Goal: Transaction & Acquisition: Purchase product/service

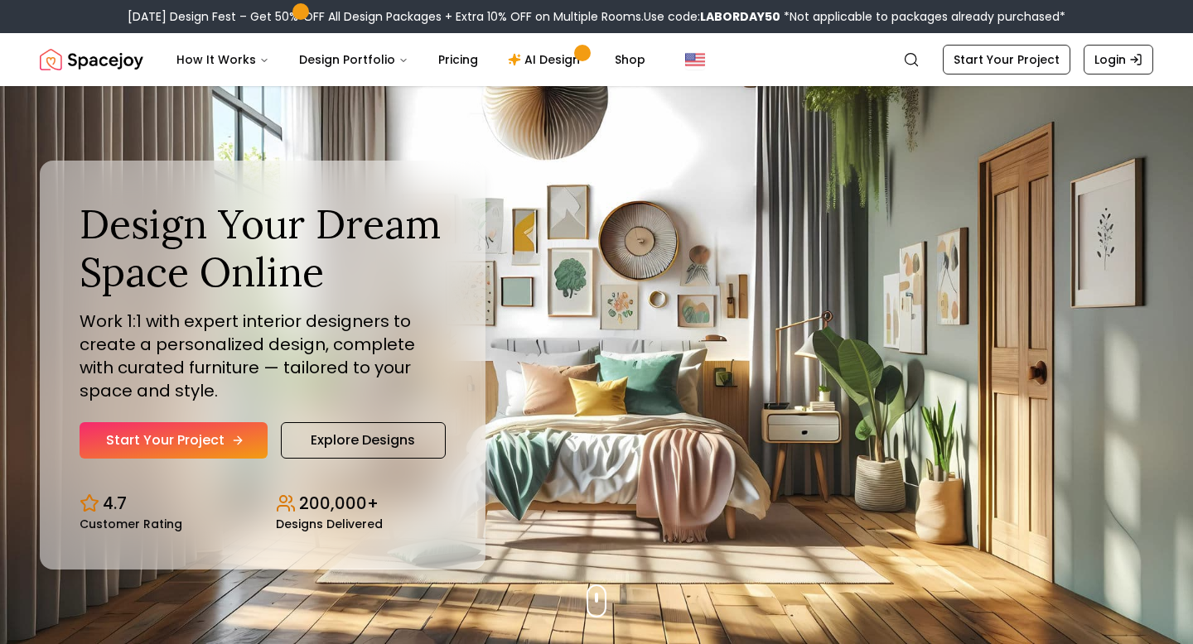
click at [208, 436] on link "Start Your Project" at bounding box center [174, 440] width 188 height 36
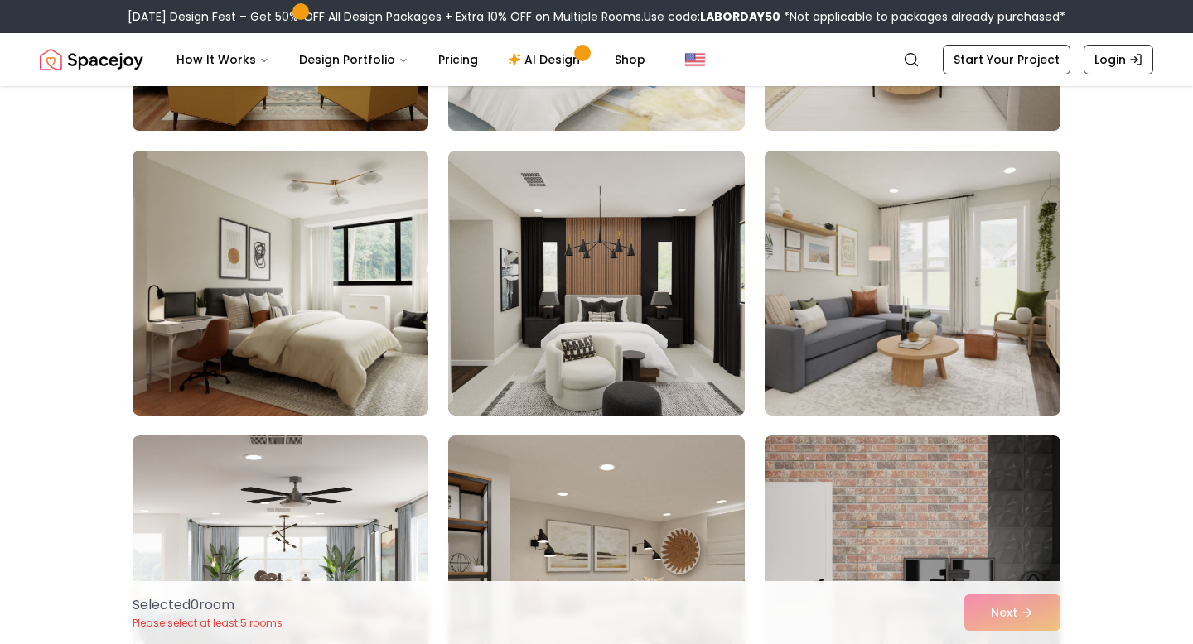
scroll to position [360, 0]
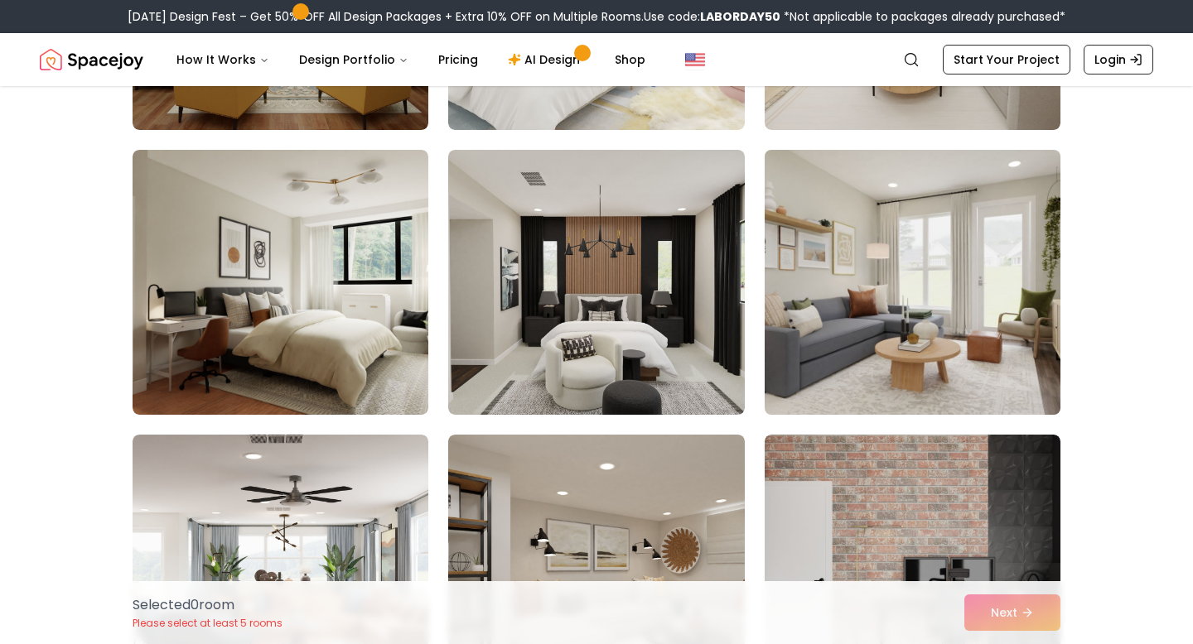
click at [834, 280] on img at bounding box center [912, 282] width 311 height 278
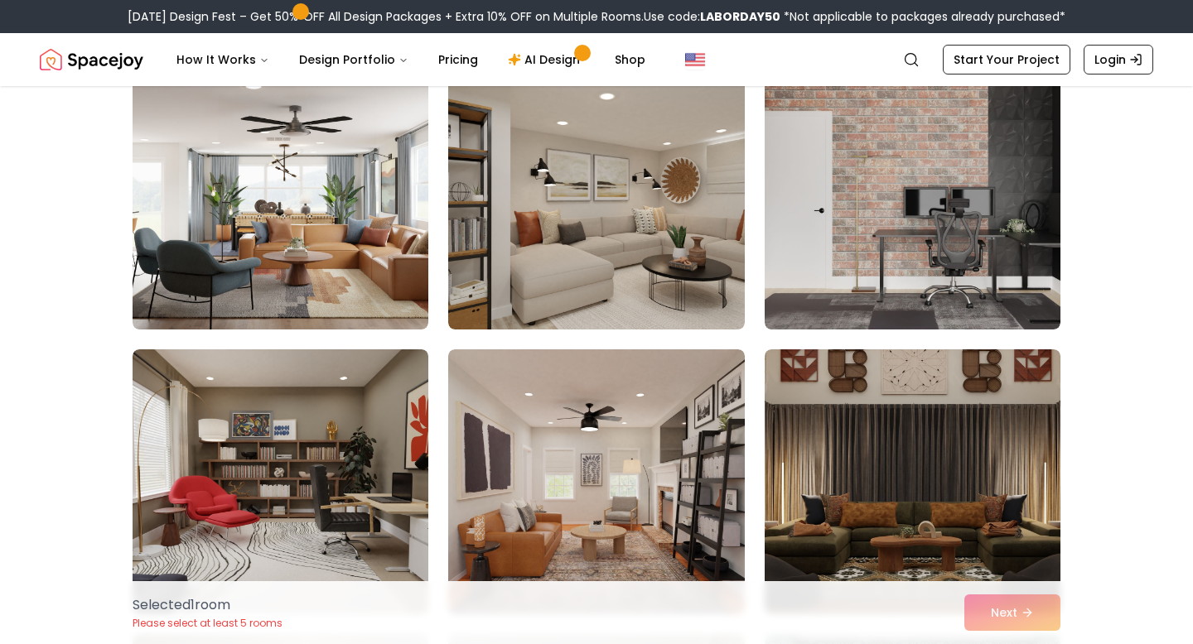
scroll to position [734, 0]
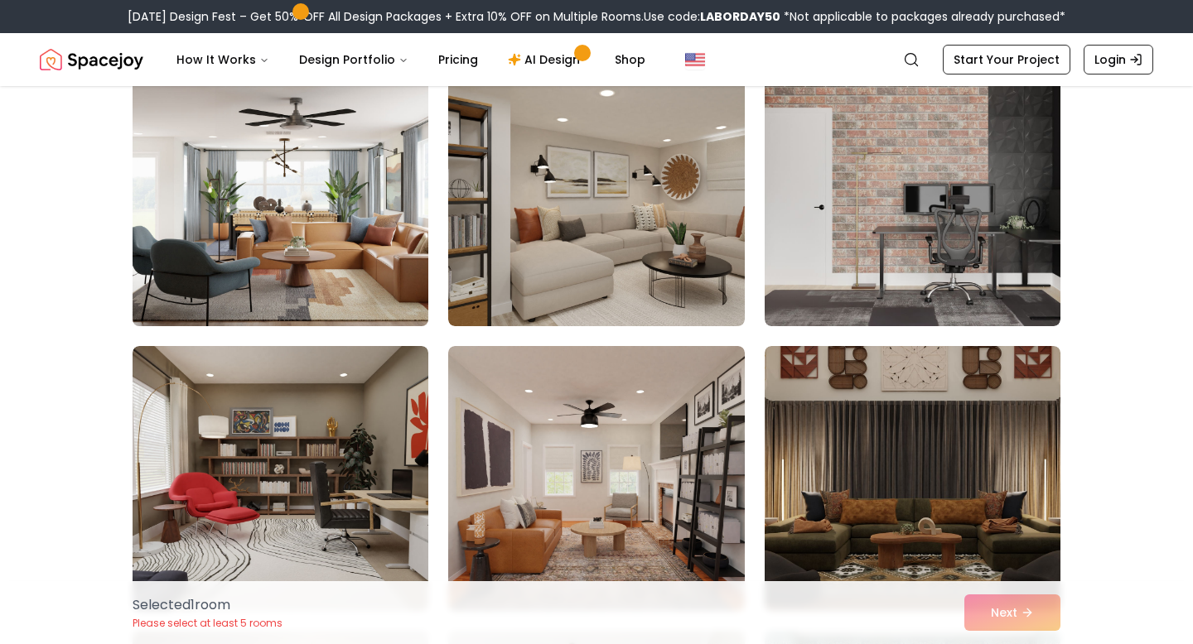
click at [340, 253] on img at bounding box center [280, 194] width 311 height 278
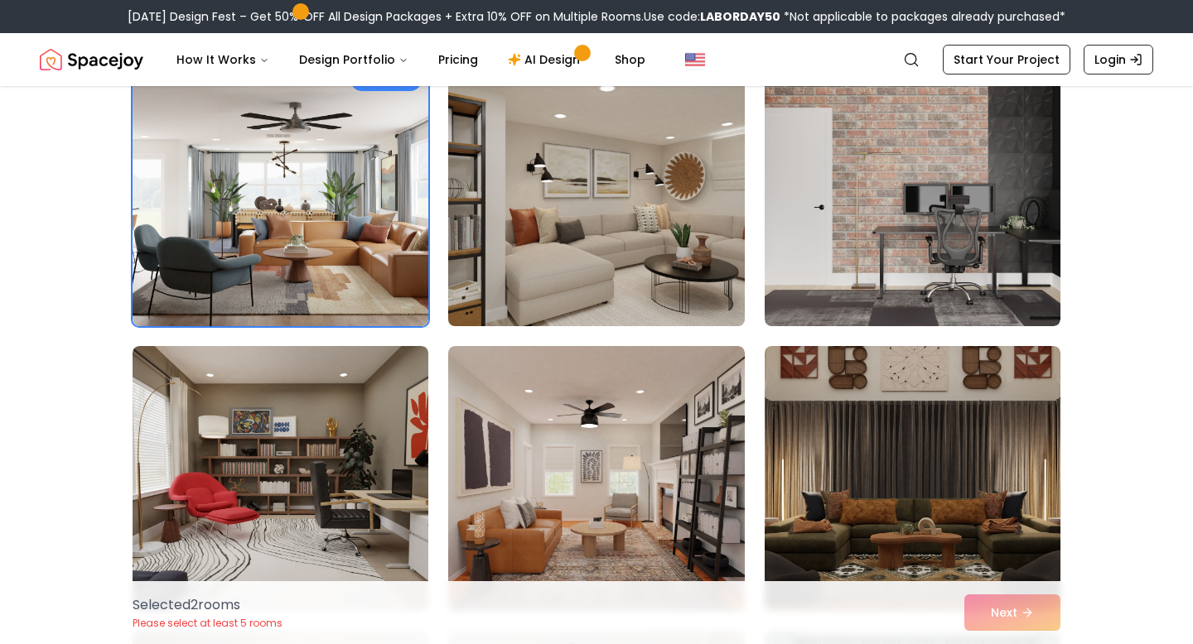
click at [572, 241] on img at bounding box center [596, 194] width 311 height 278
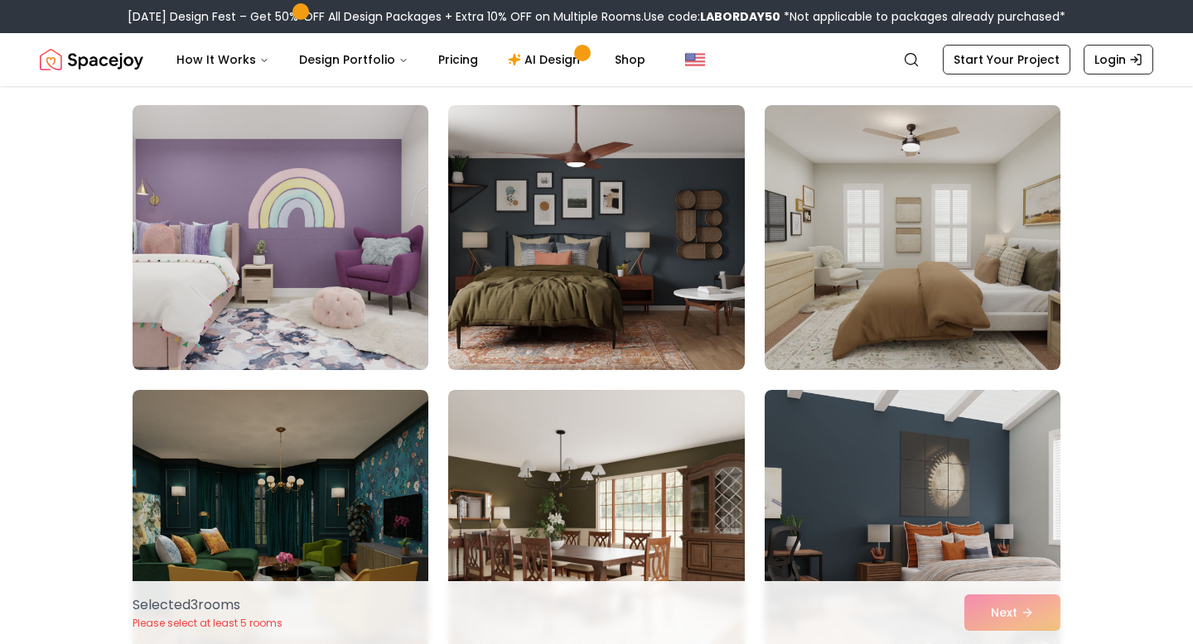
scroll to position [1832, 0]
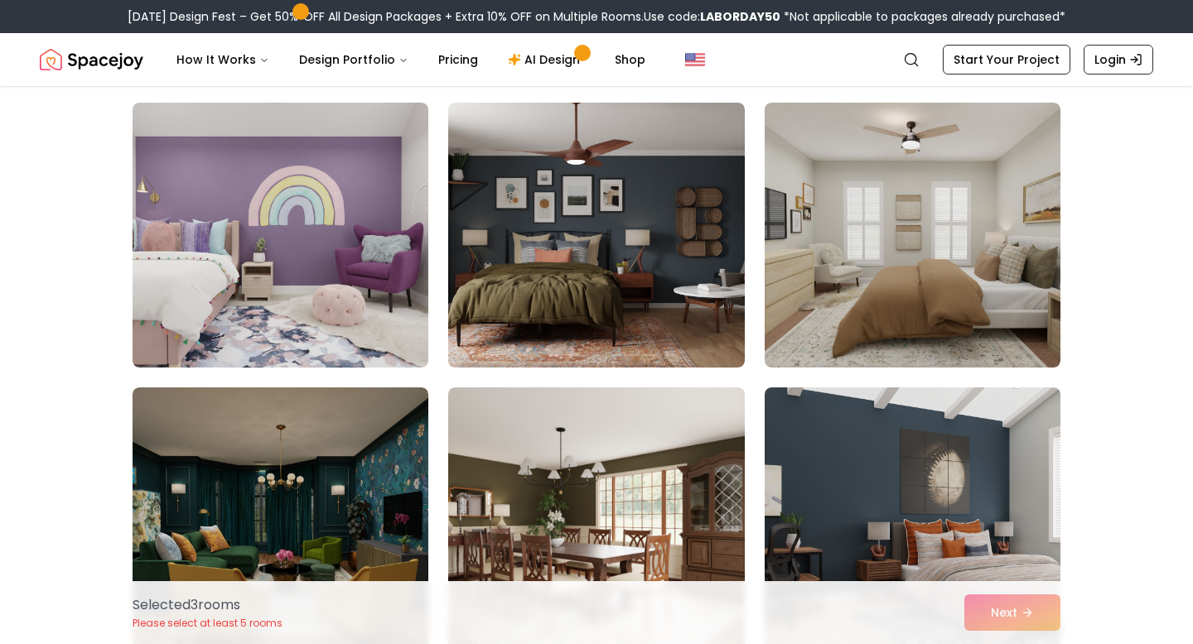
click at [572, 217] on img at bounding box center [596, 235] width 296 height 265
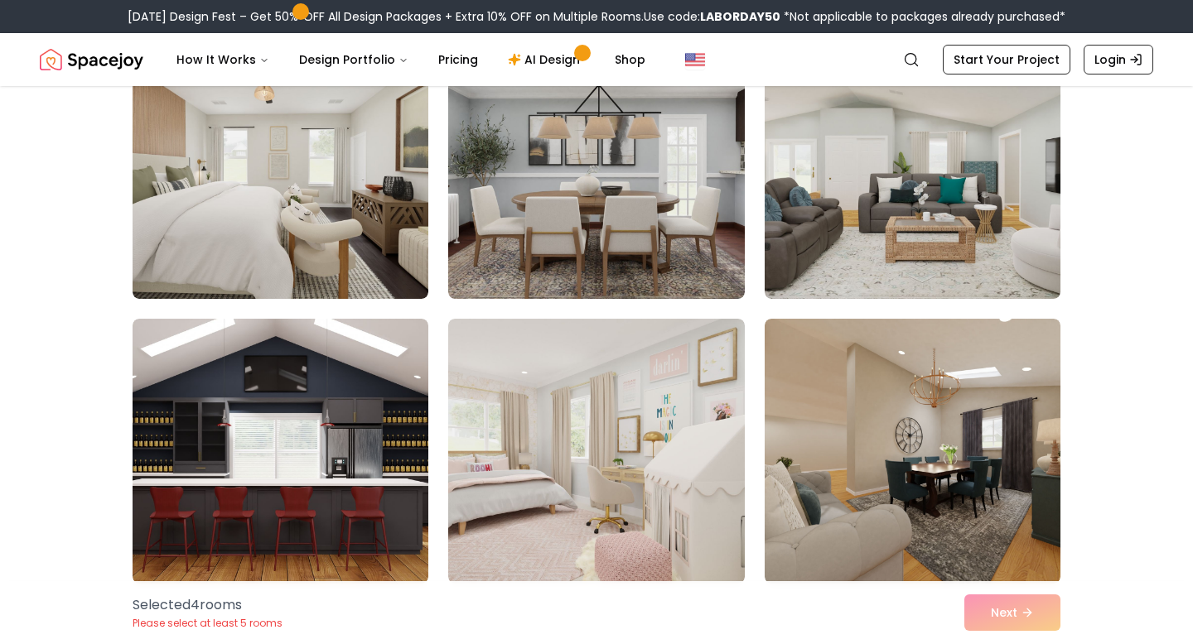
scroll to position [2479, 0]
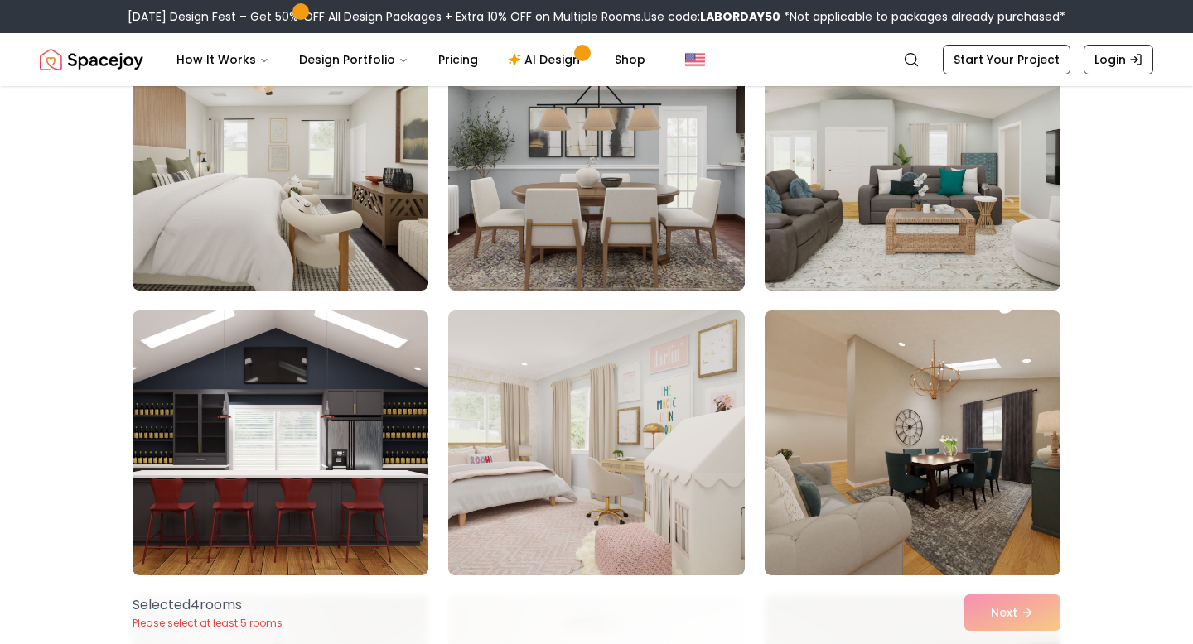
click at [572, 217] on img at bounding box center [596, 158] width 296 height 265
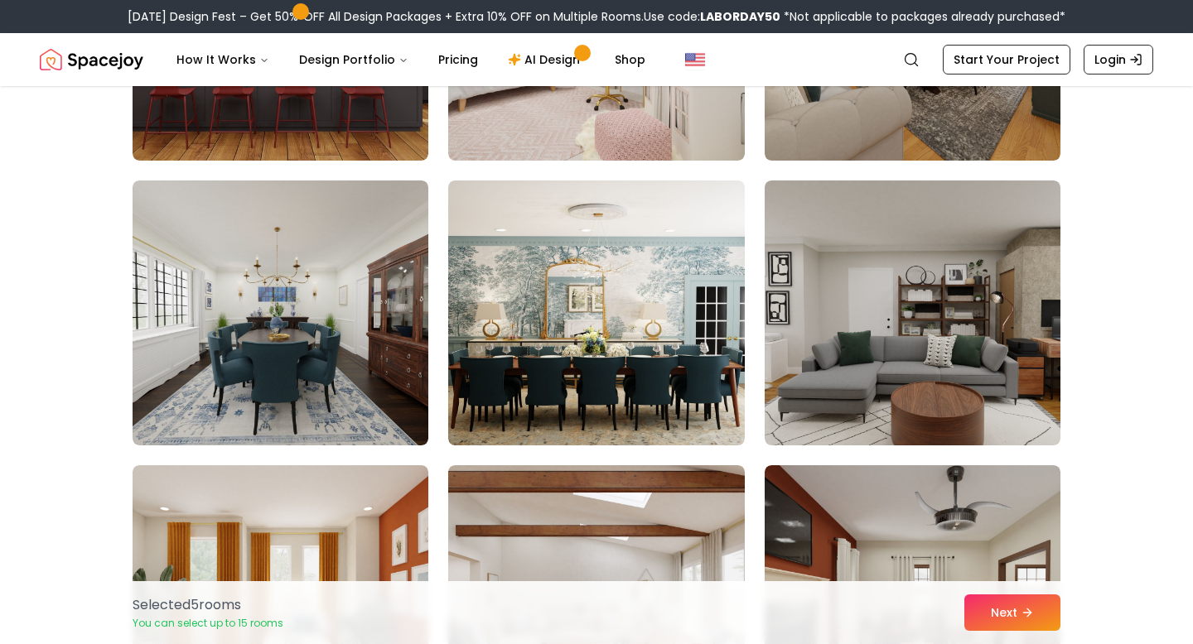
scroll to position [2898, 0]
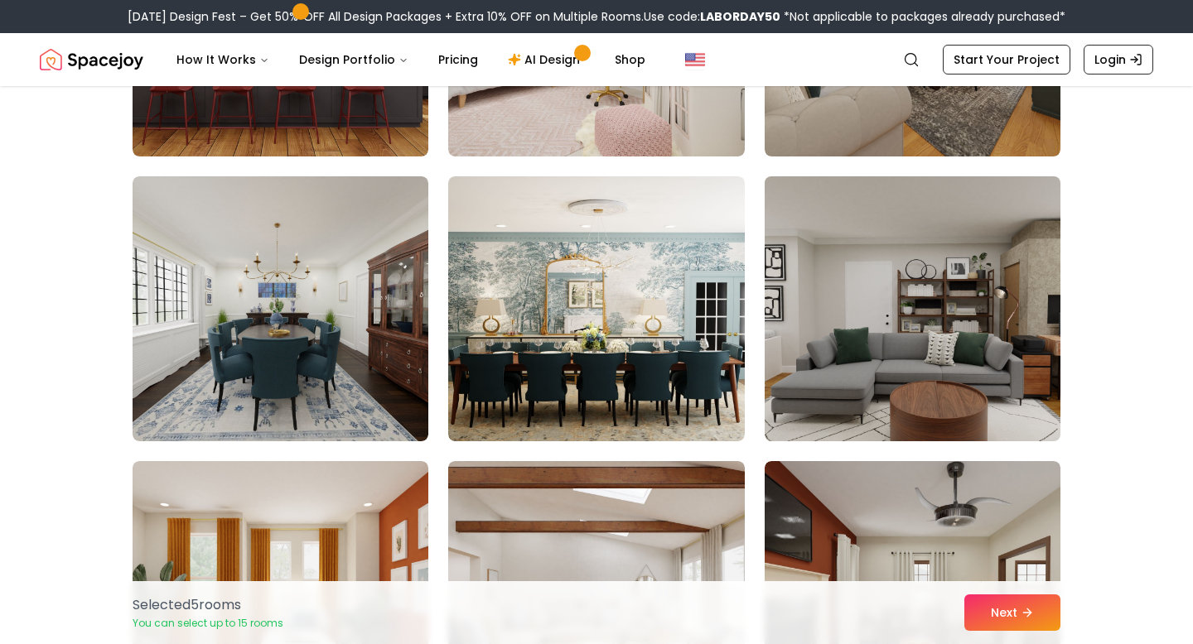
click at [868, 300] on img at bounding box center [912, 309] width 311 height 278
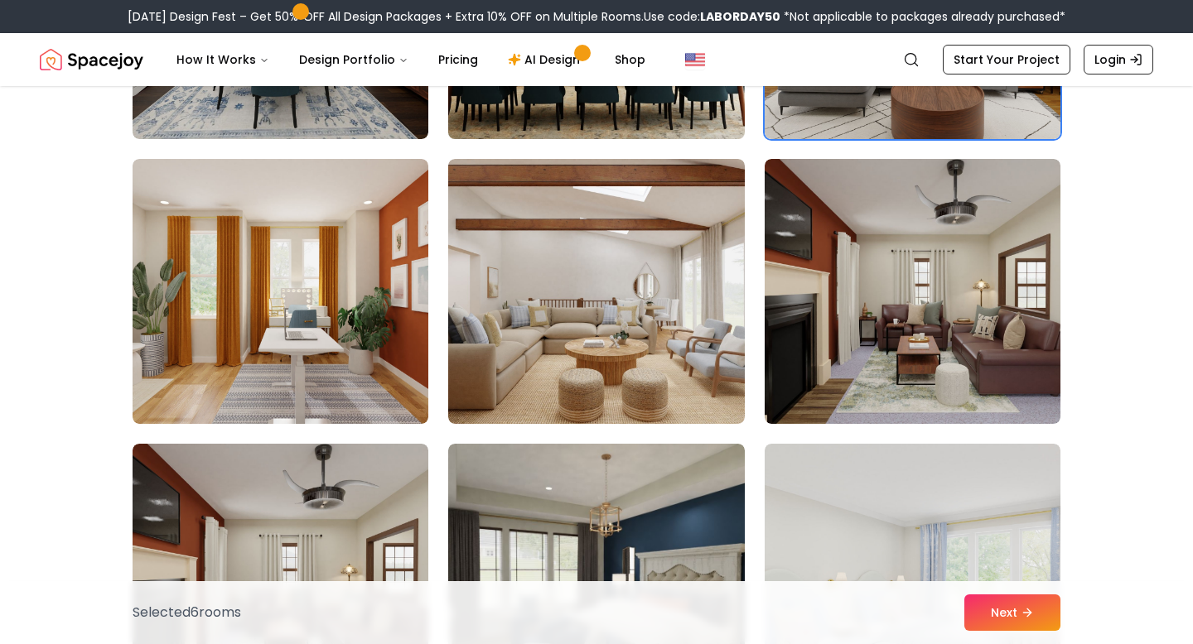
scroll to position [3201, 0]
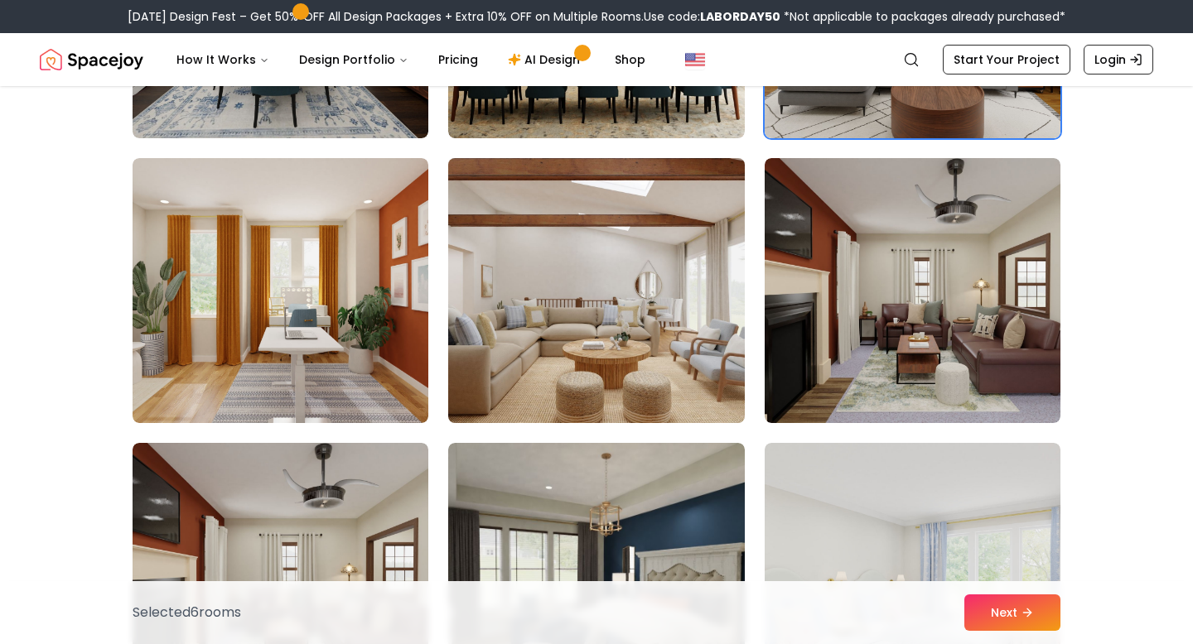
click at [556, 308] on img at bounding box center [596, 291] width 311 height 278
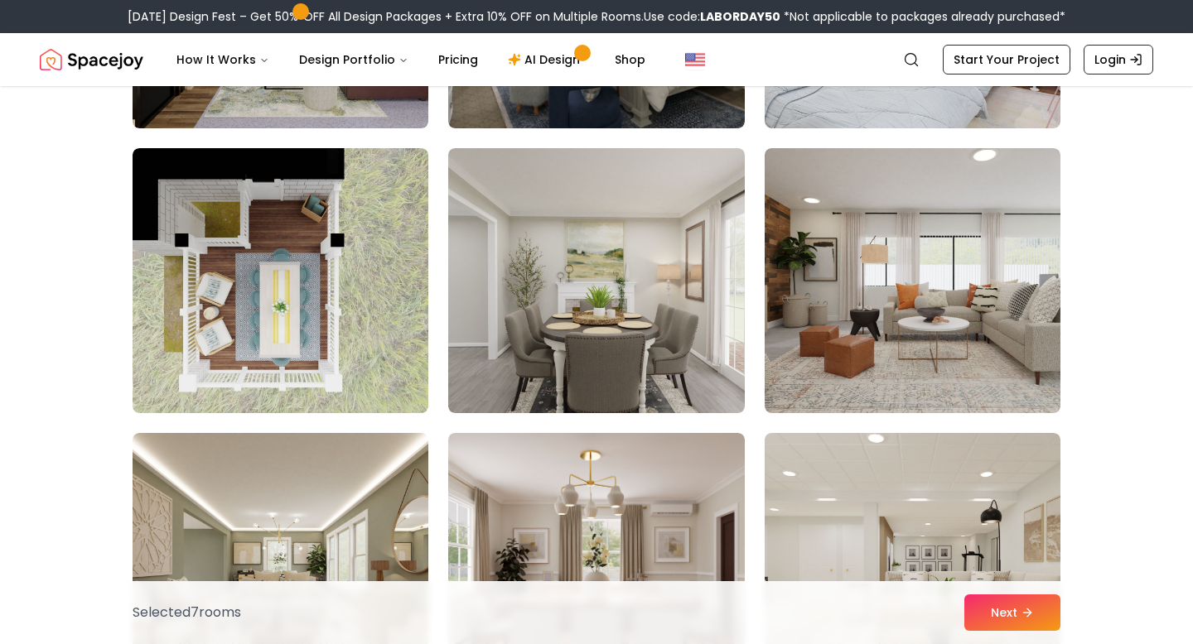
scroll to position [3797, 0]
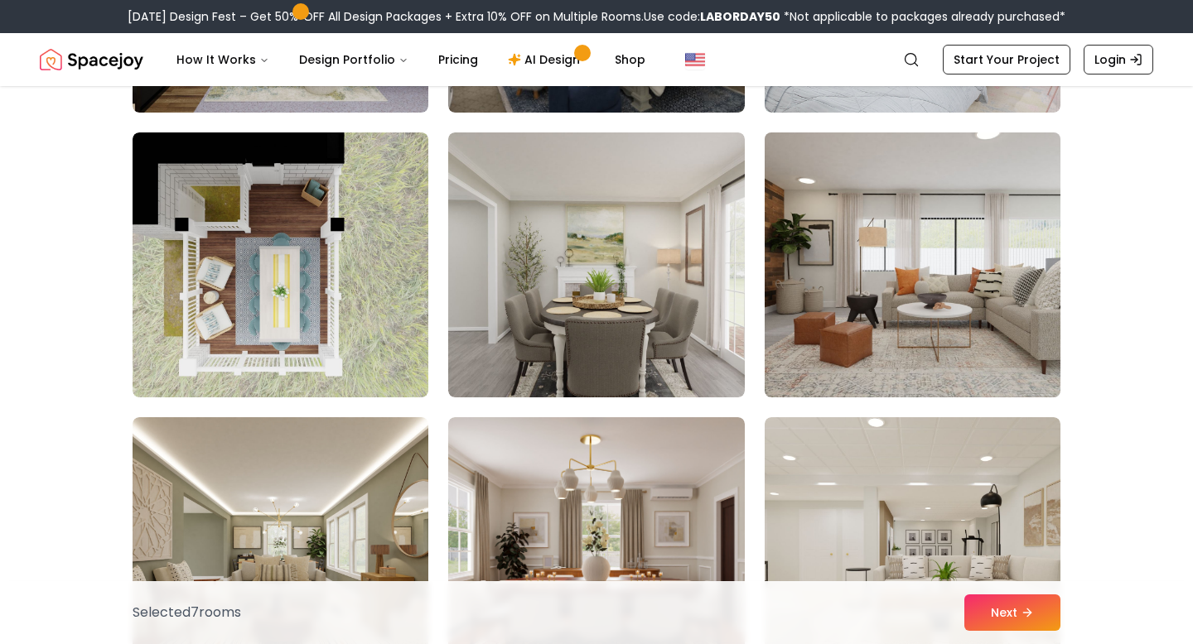
click at [807, 282] on img at bounding box center [912, 265] width 311 height 278
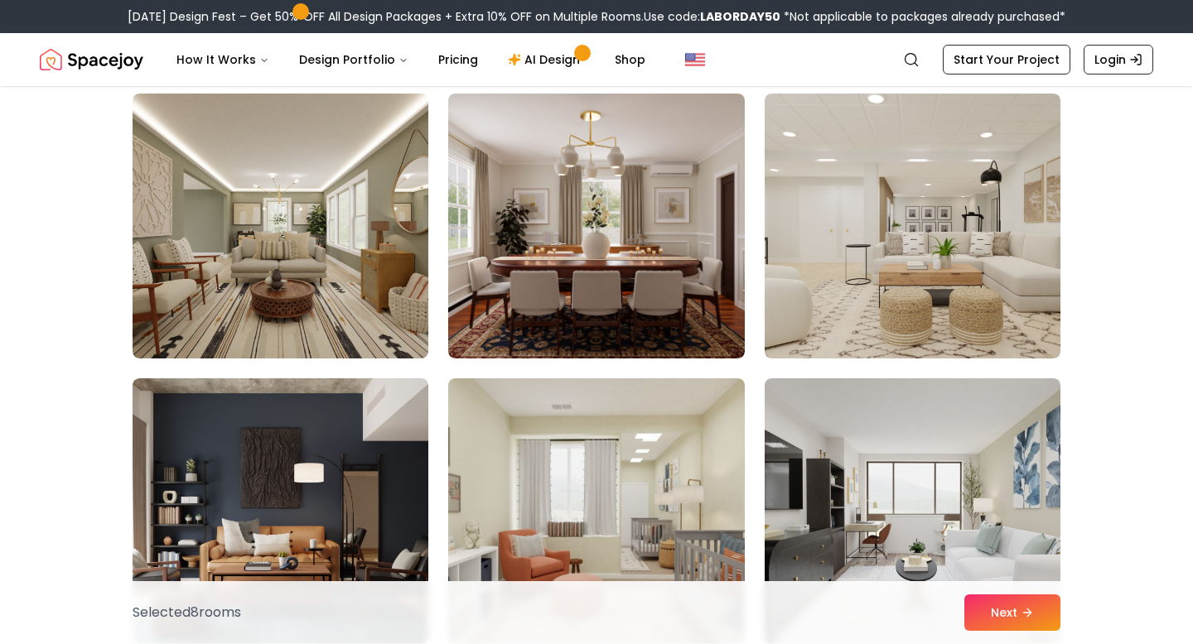
scroll to position [4125, 0]
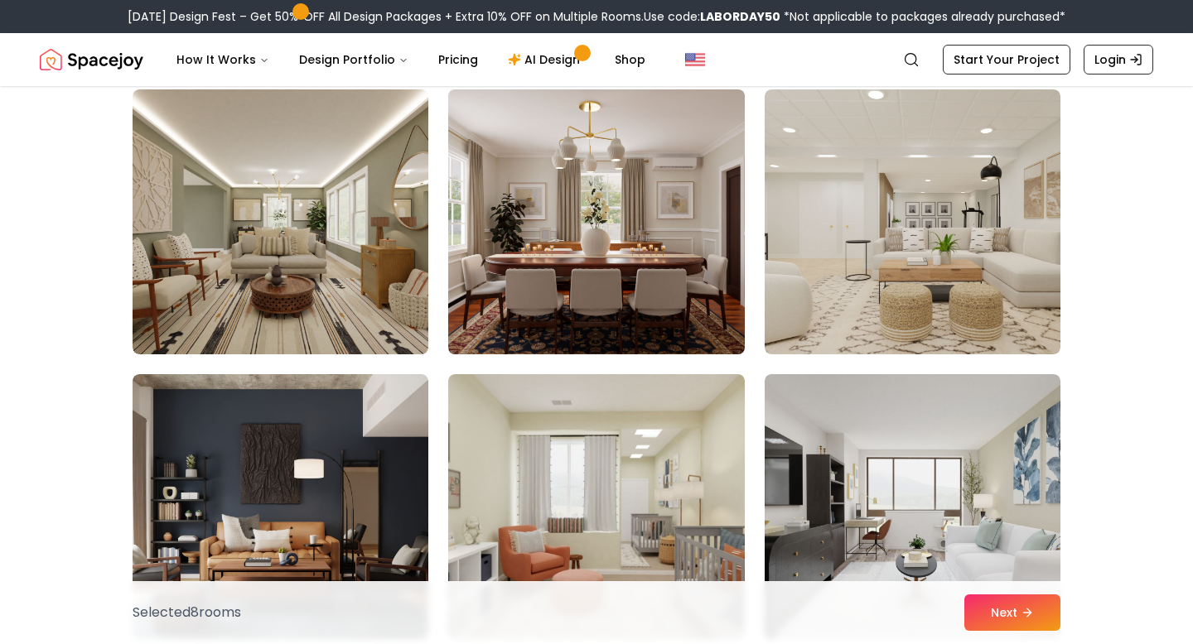
click at [584, 262] on img at bounding box center [596, 222] width 311 height 278
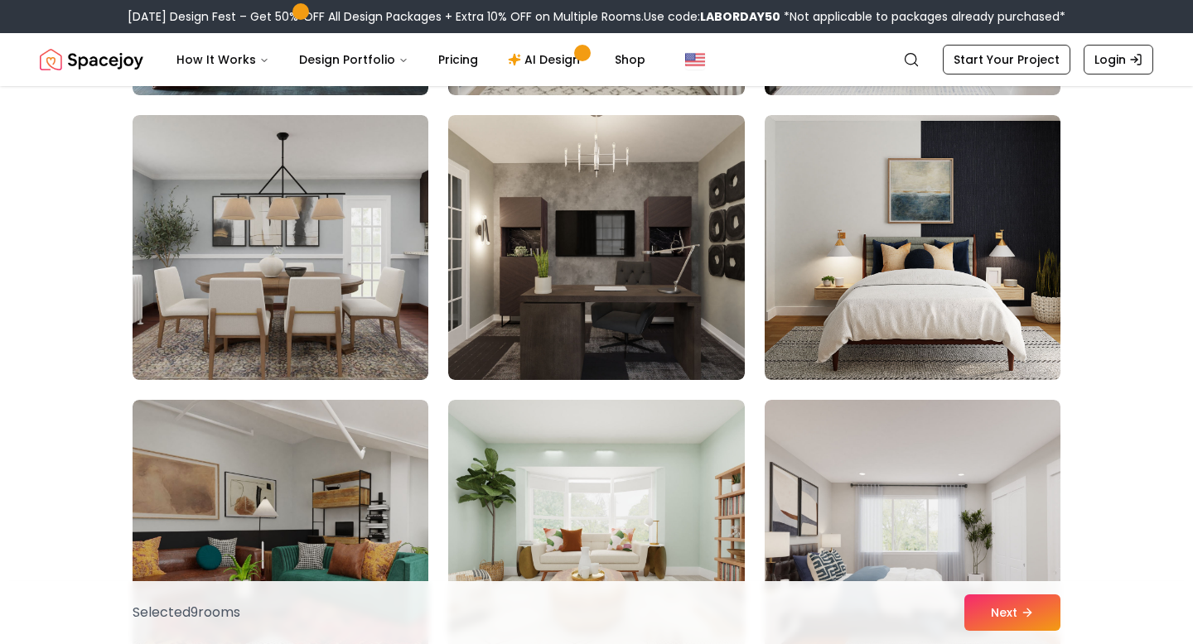
scroll to position [4671, 0]
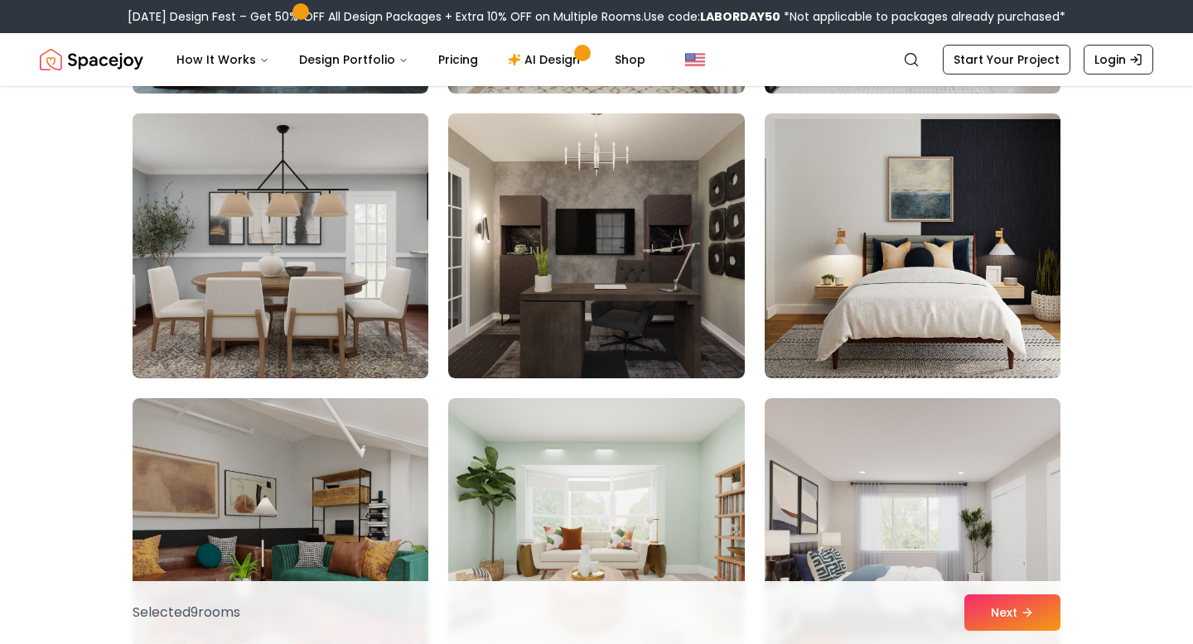
click at [368, 263] on img at bounding box center [280, 246] width 311 height 278
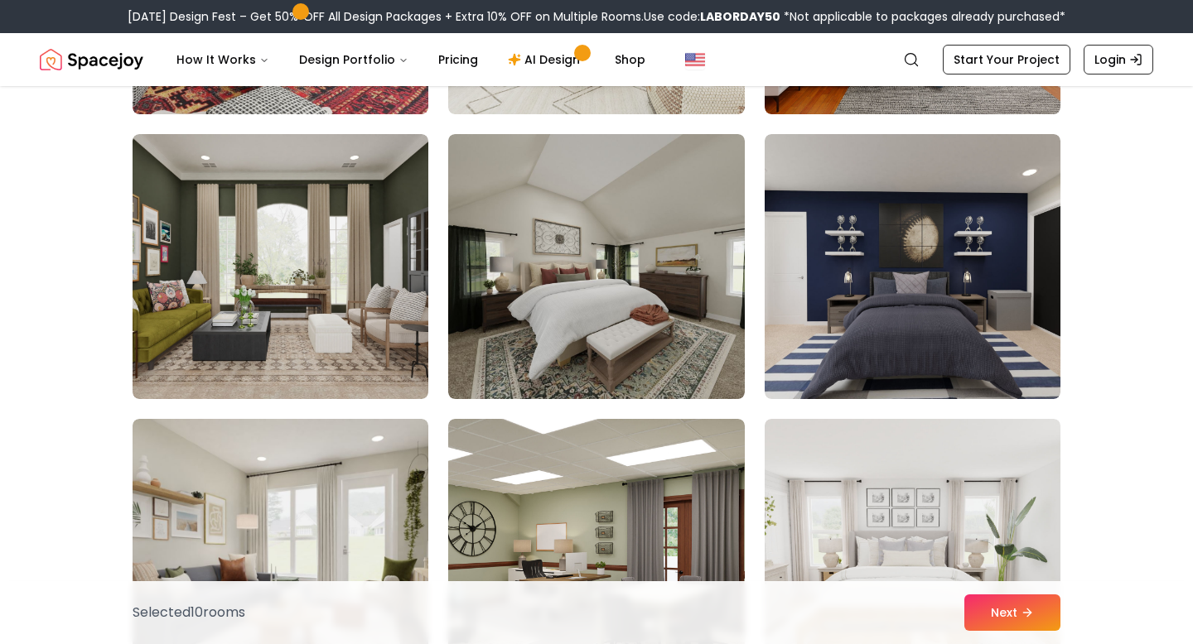
scroll to position [5223, 0]
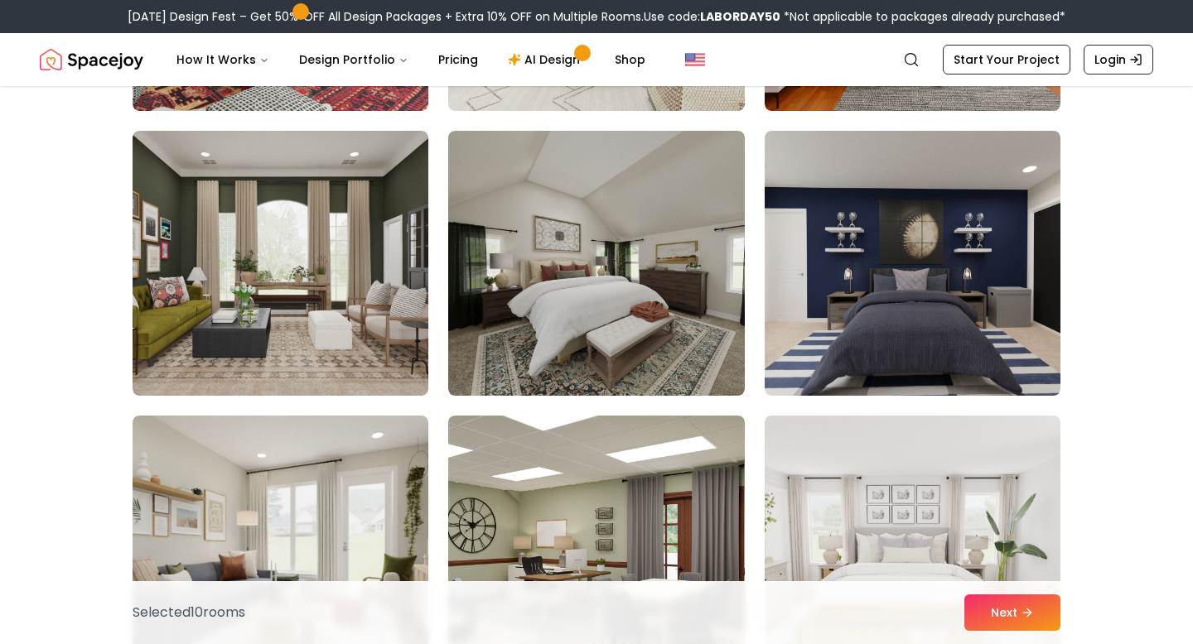
click at [601, 277] on img at bounding box center [596, 263] width 296 height 265
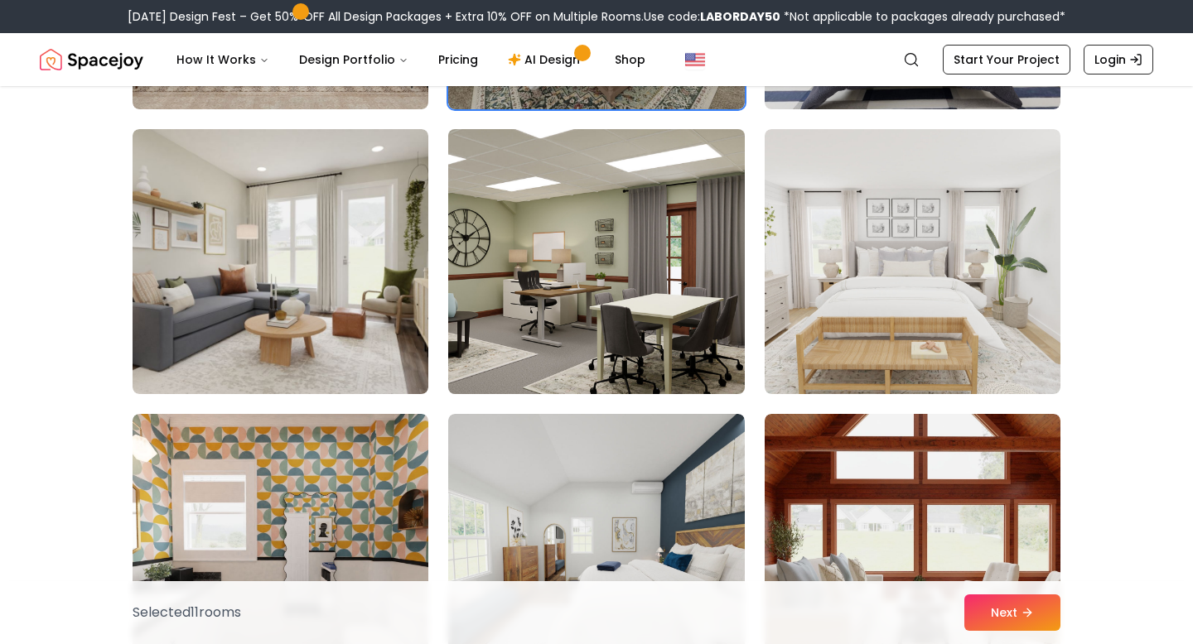
scroll to position [5508, 0]
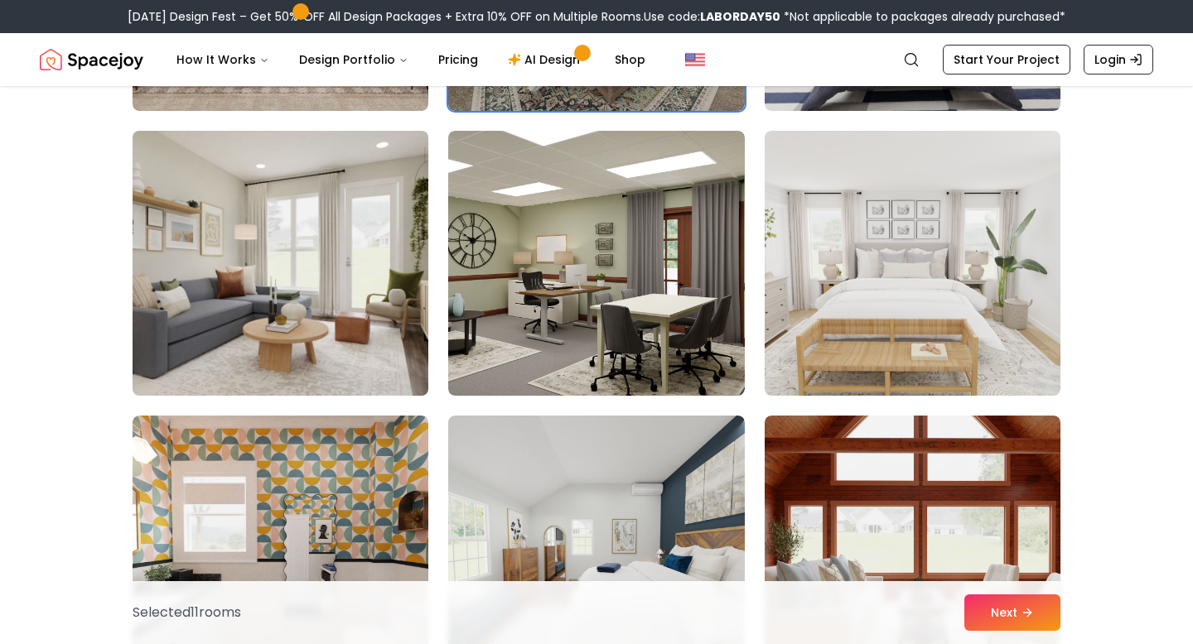
click at [342, 310] on img at bounding box center [280, 263] width 311 height 278
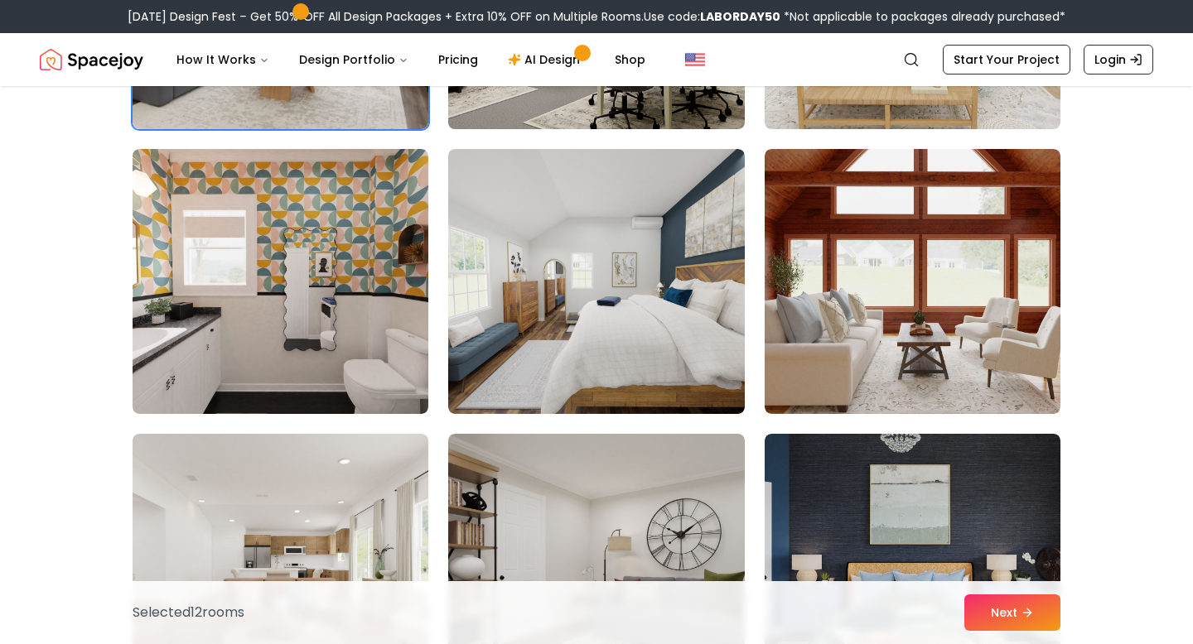
scroll to position [5777, 0]
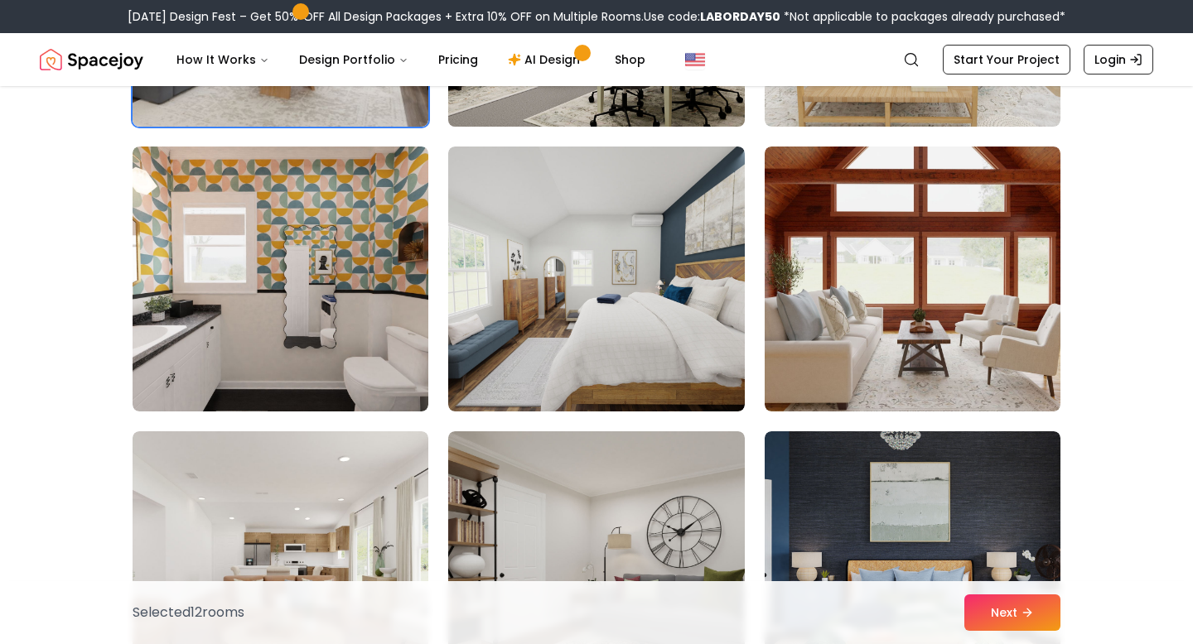
click at [624, 336] on img at bounding box center [596, 279] width 296 height 265
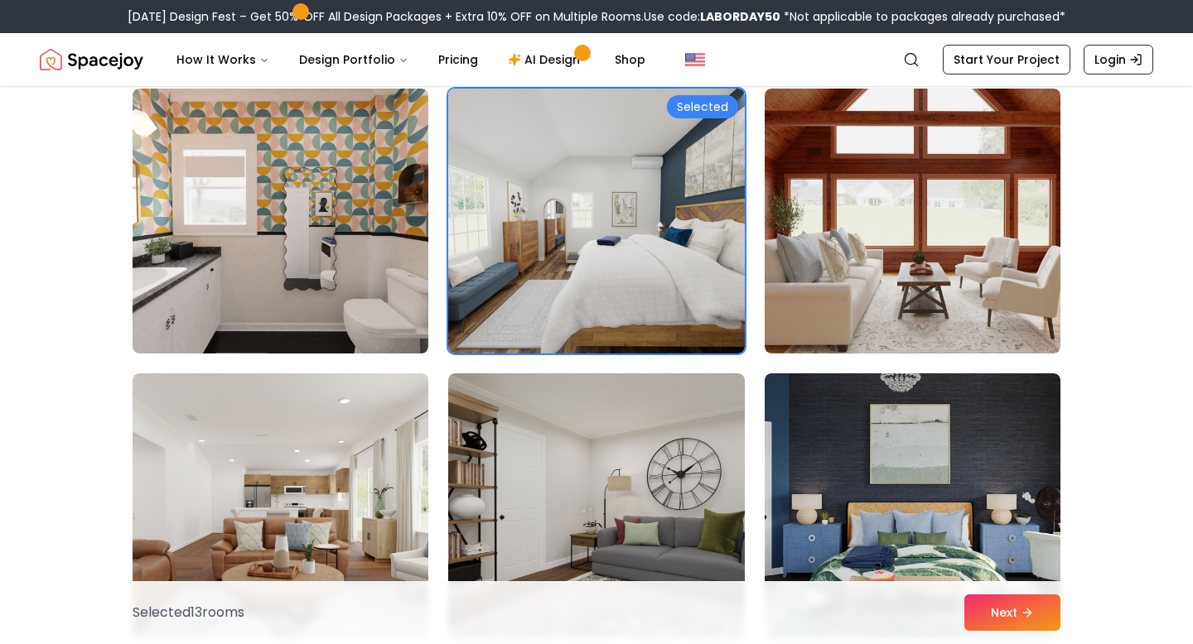
scroll to position [5843, 0]
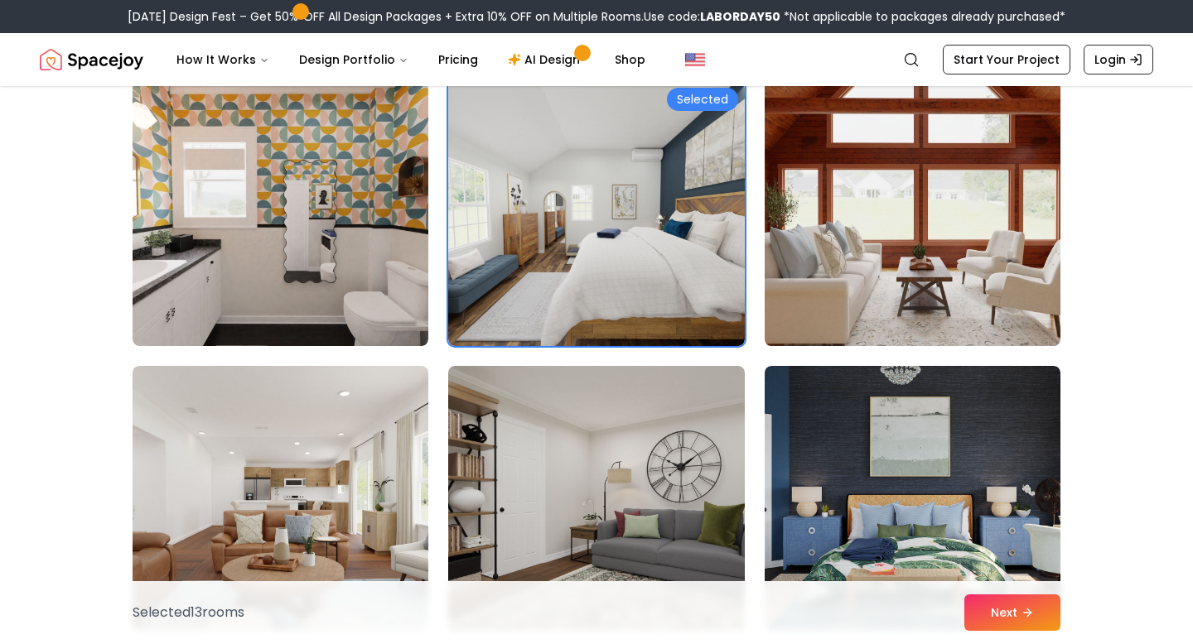
click at [875, 255] on img at bounding box center [912, 214] width 311 height 278
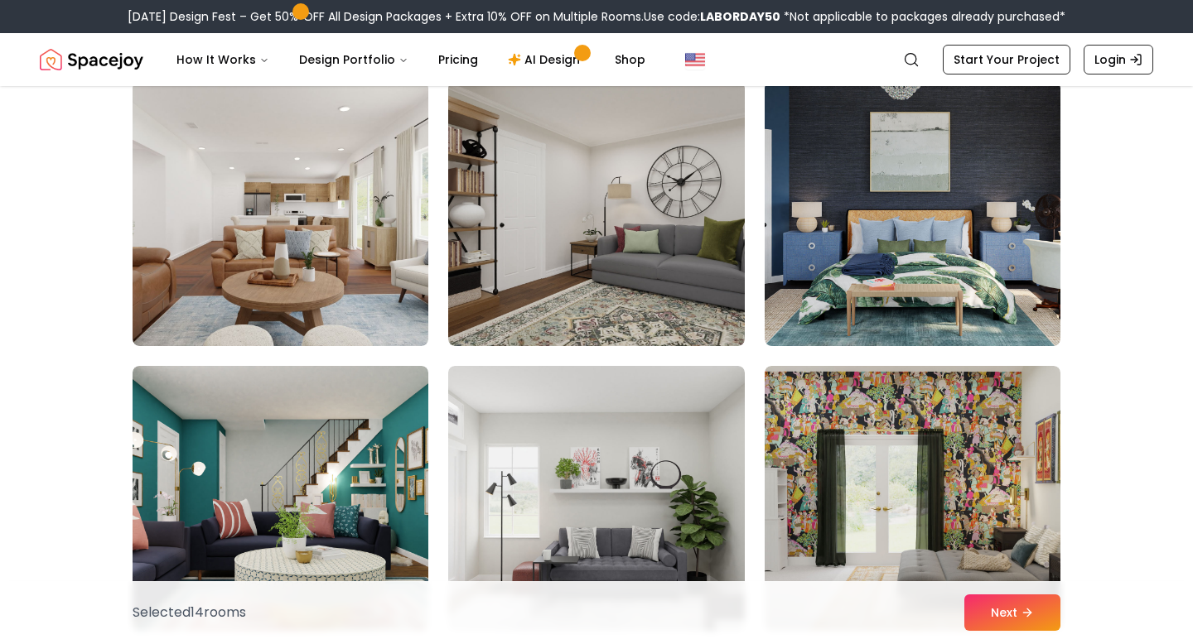
scroll to position [6130, 0]
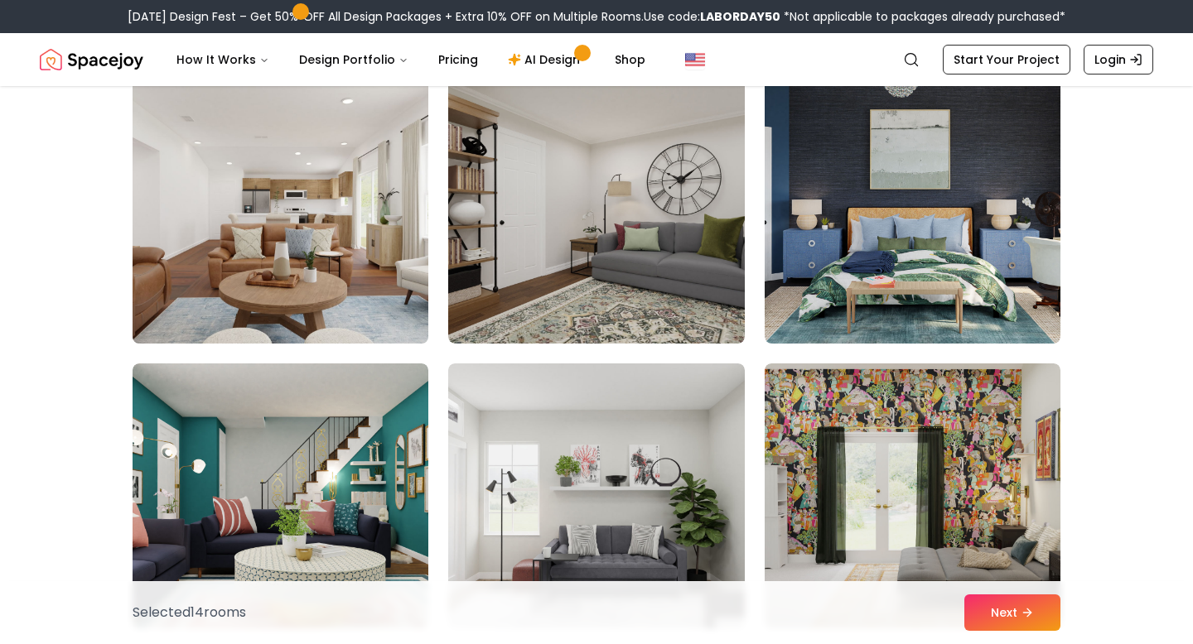
click at [264, 266] on img at bounding box center [280, 211] width 311 height 278
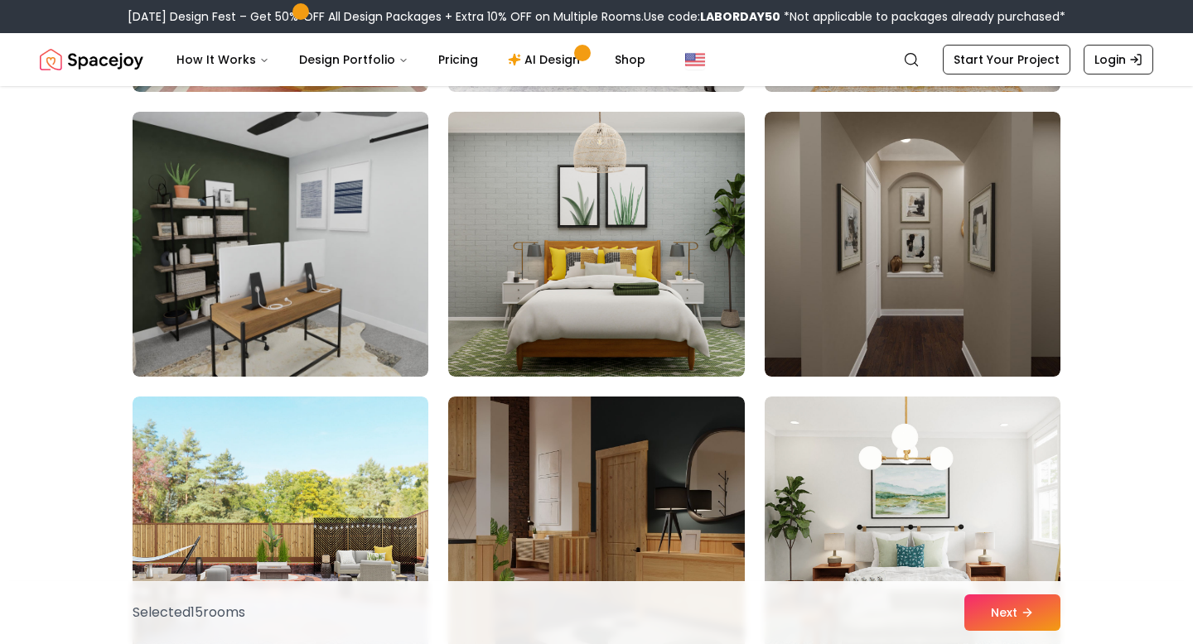
scroll to position [6664, 0]
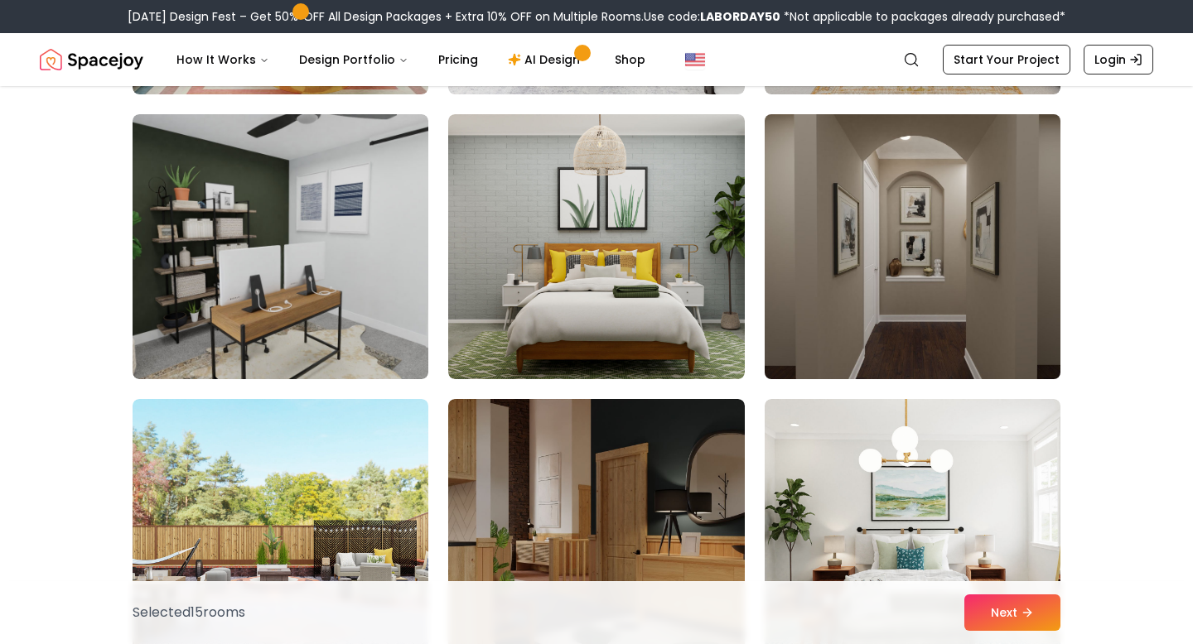
click at [871, 219] on img at bounding box center [912, 247] width 311 height 278
click at [826, 262] on img at bounding box center [912, 247] width 311 height 278
click at [799, 296] on img at bounding box center [912, 247] width 311 height 278
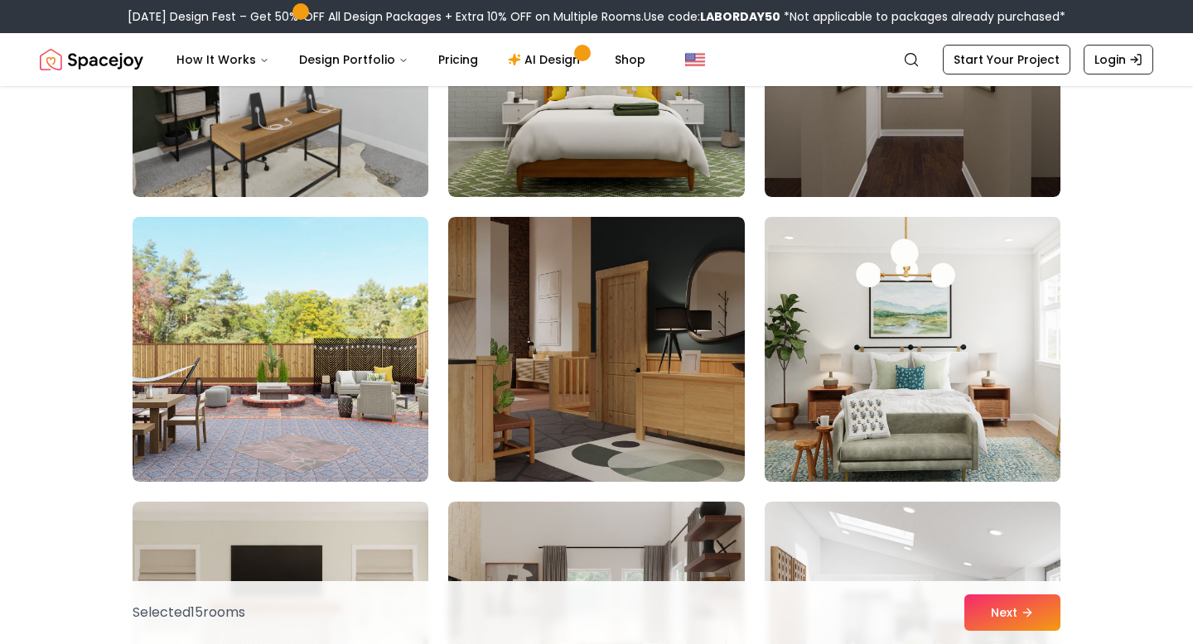
scroll to position [6848, 0]
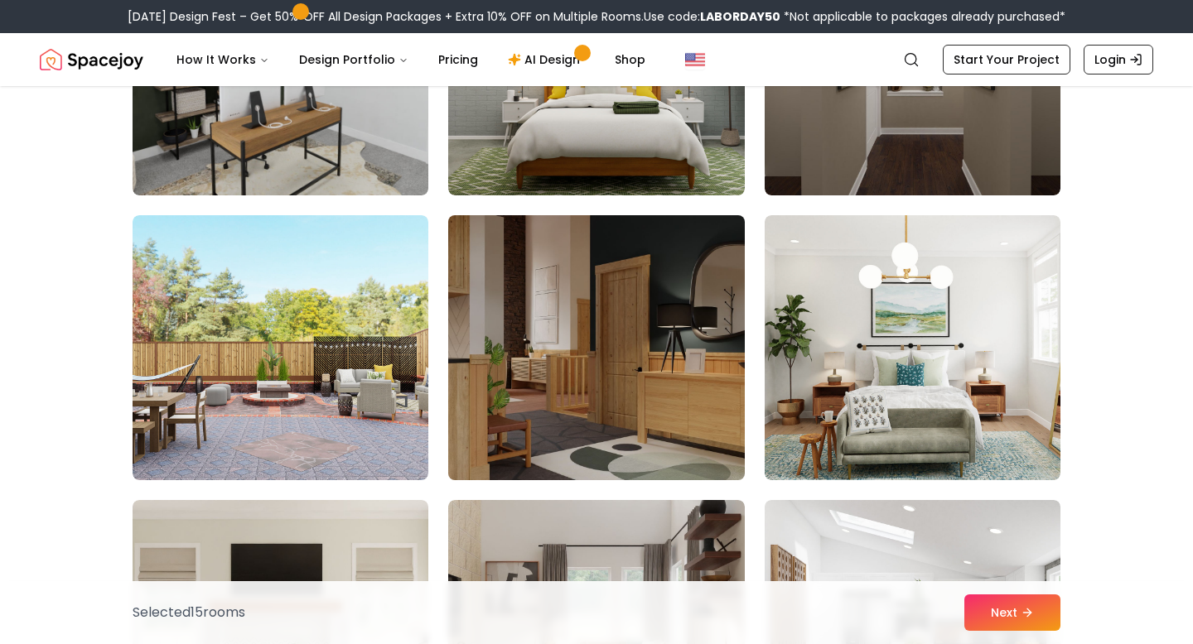
click at [564, 345] on img at bounding box center [596, 348] width 311 height 278
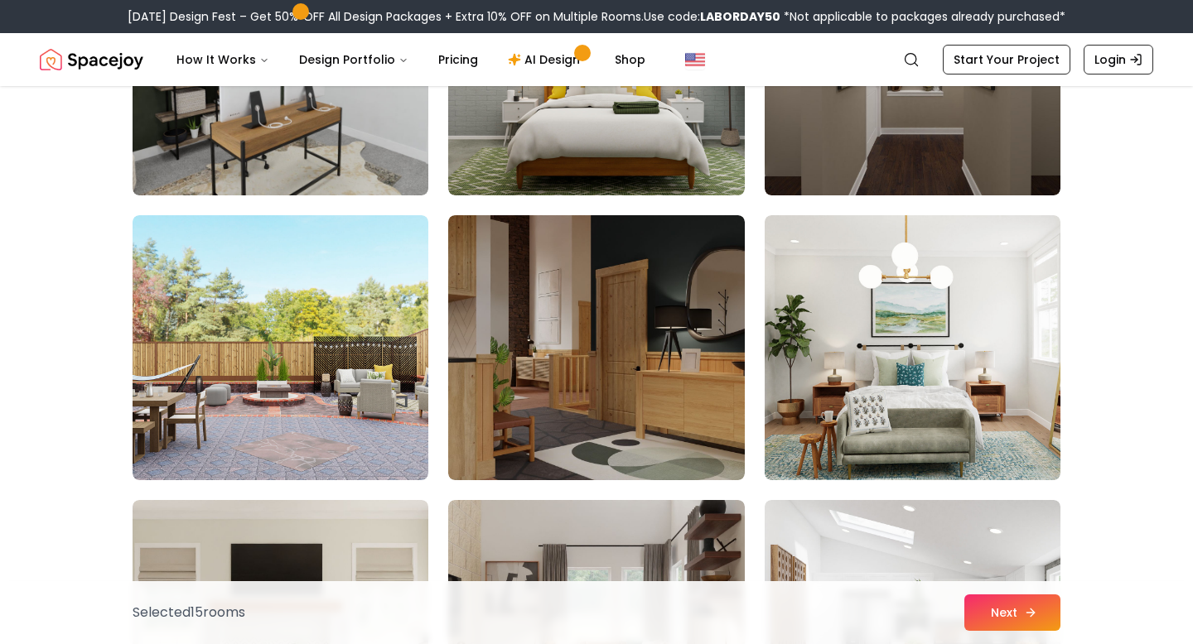
click at [996, 614] on button "Next" at bounding box center [1012, 613] width 96 height 36
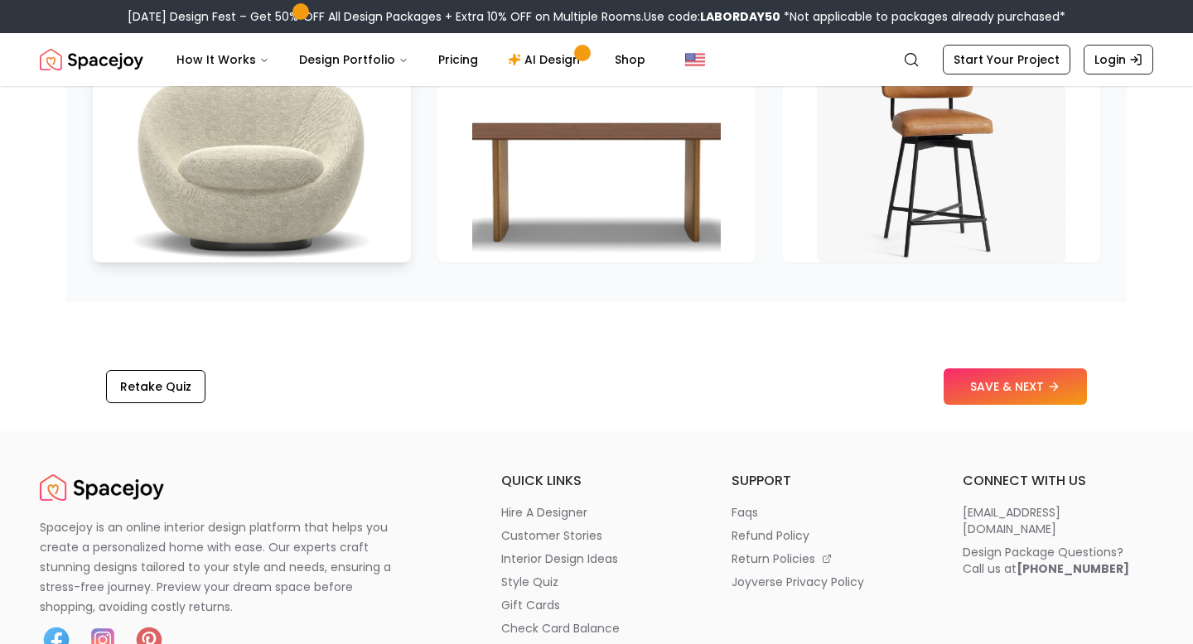
scroll to position [2614, 0]
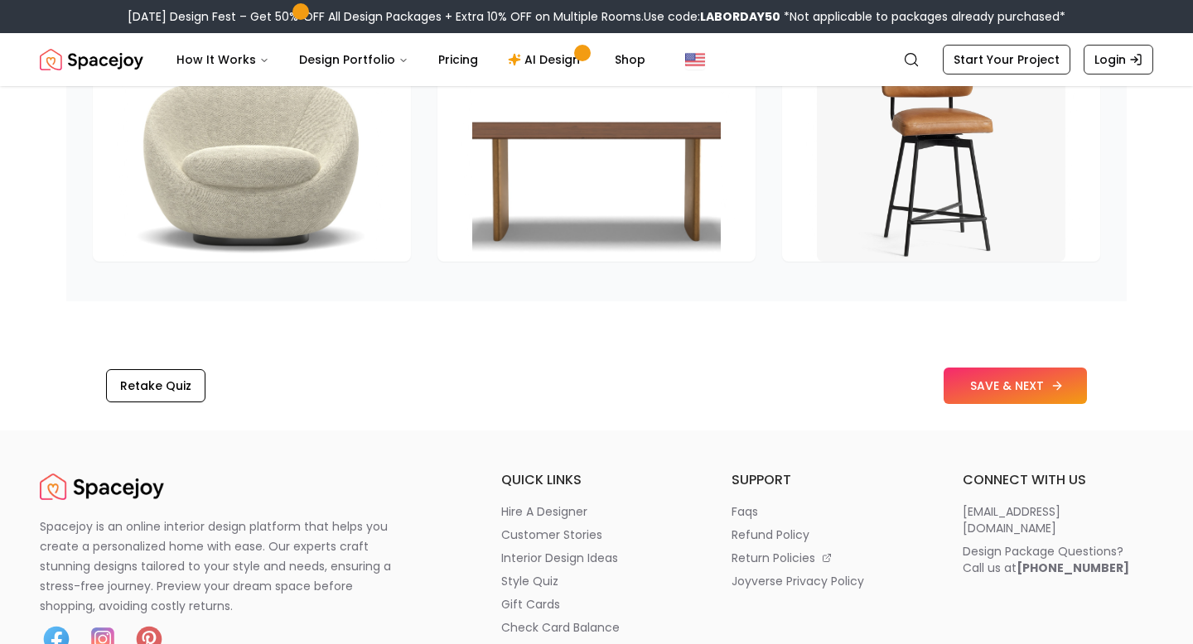
click at [966, 404] on button "SAVE & NEXT" at bounding box center [1014, 386] width 143 height 36
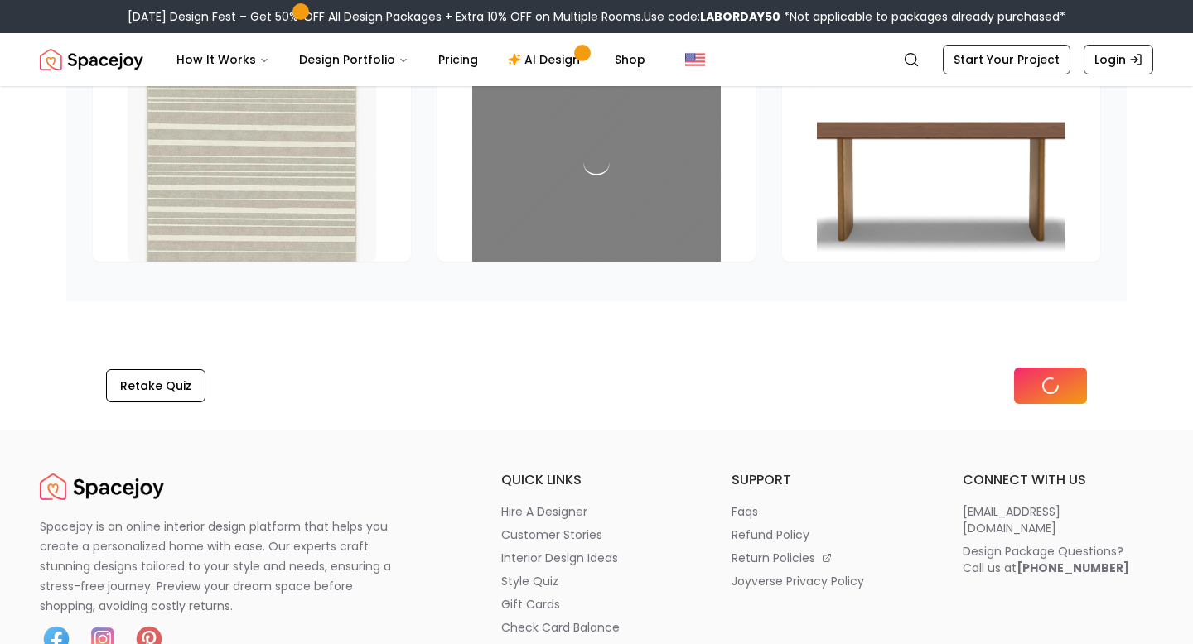
scroll to position [2591, 0]
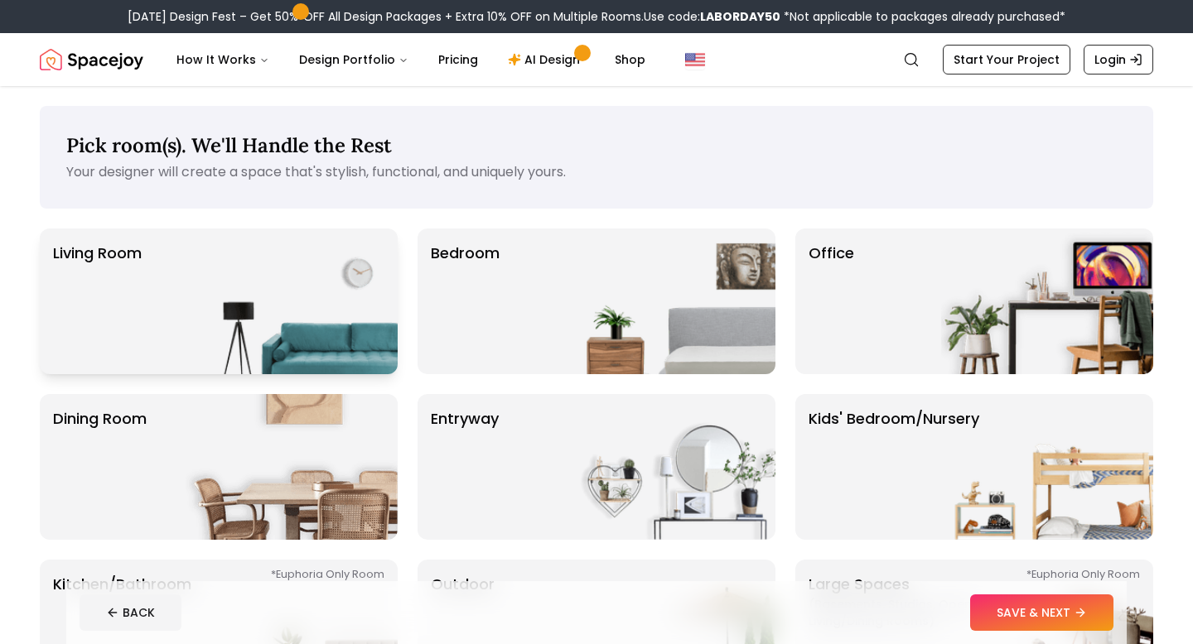
click at [311, 310] on img at bounding box center [292, 302] width 212 height 146
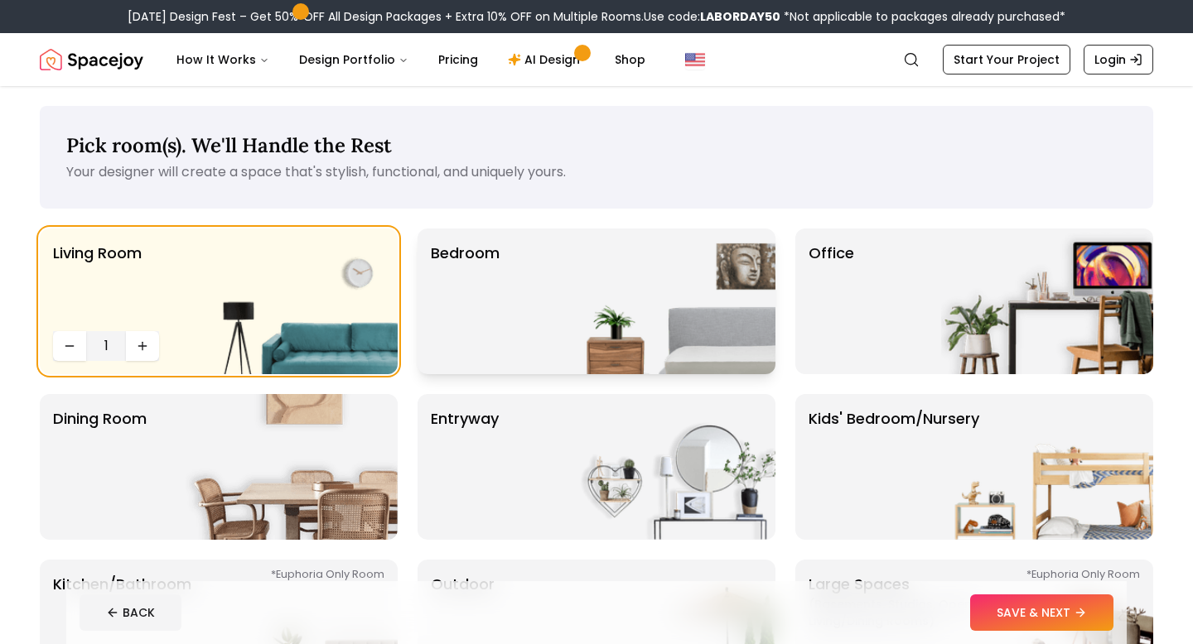
click at [540, 321] on div "Bedroom" at bounding box center [596, 302] width 358 height 146
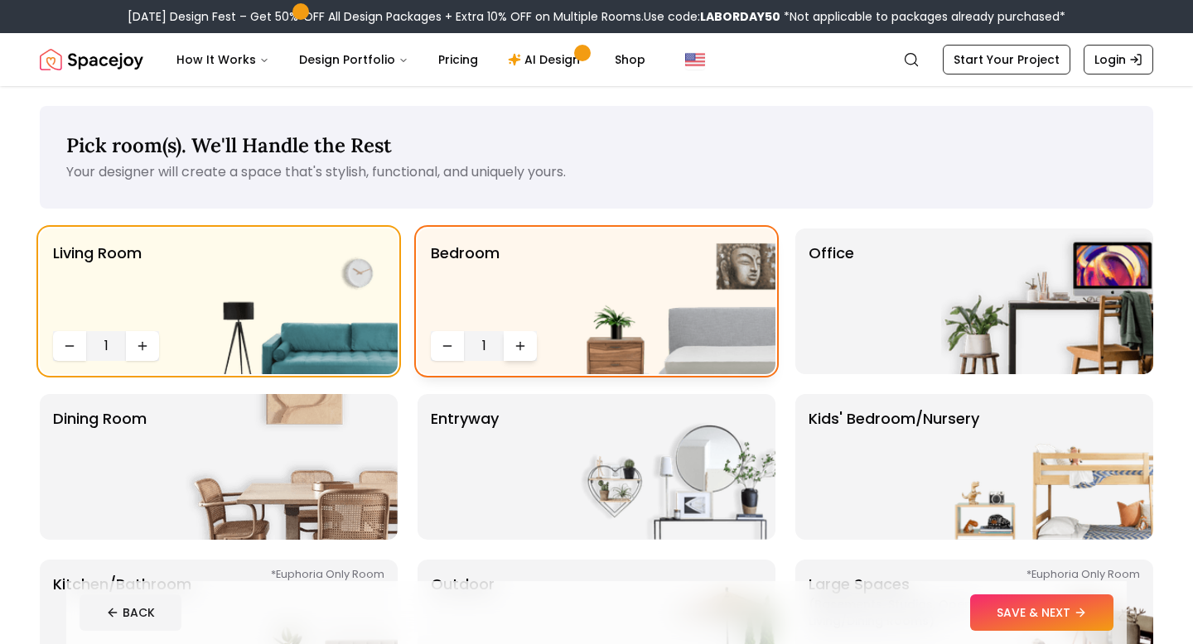
click at [520, 350] on icon "Increase quantity" at bounding box center [520, 346] width 13 height 13
click at [451, 349] on icon "Decrease quantity" at bounding box center [447, 346] width 13 height 13
click at [957, 319] on img at bounding box center [1047, 302] width 212 height 146
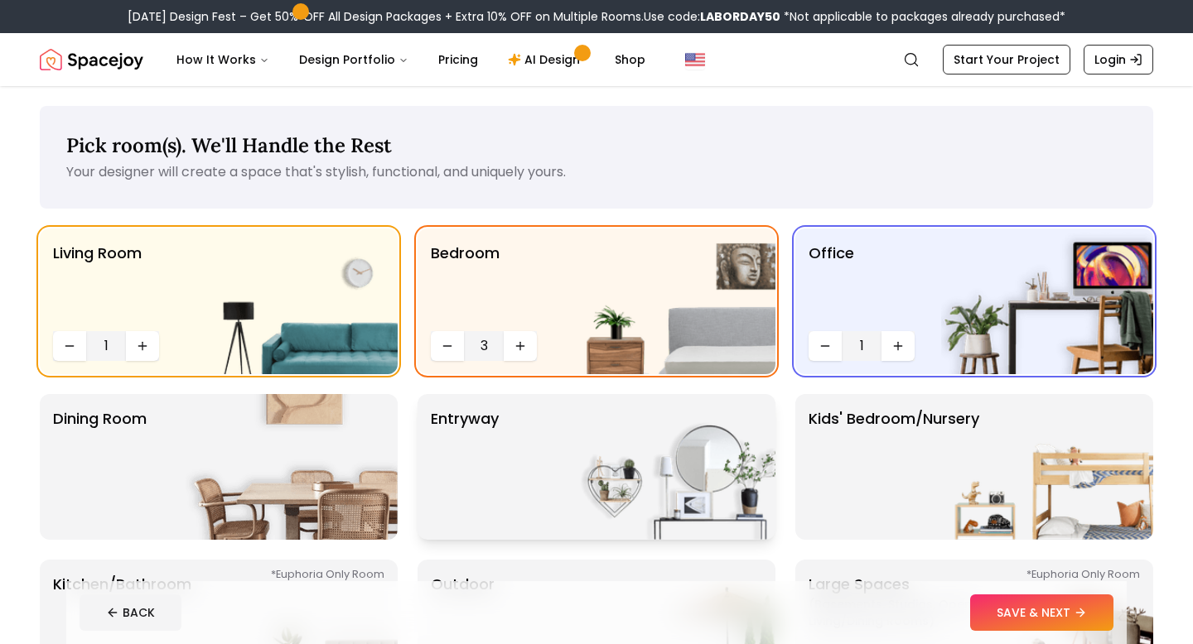
click at [498, 424] on p "entryway" at bounding box center [465, 467] width 68 height 119
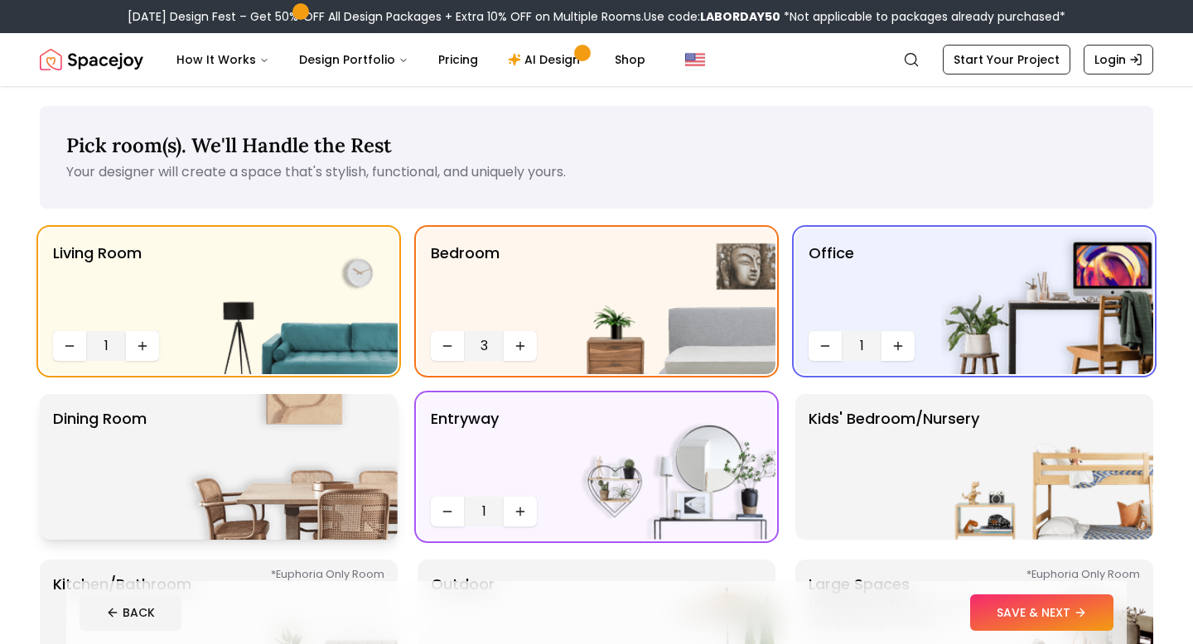
click at [166, 439] on div "Dining Room" at bounding box center [219, 467] width 358 height 146
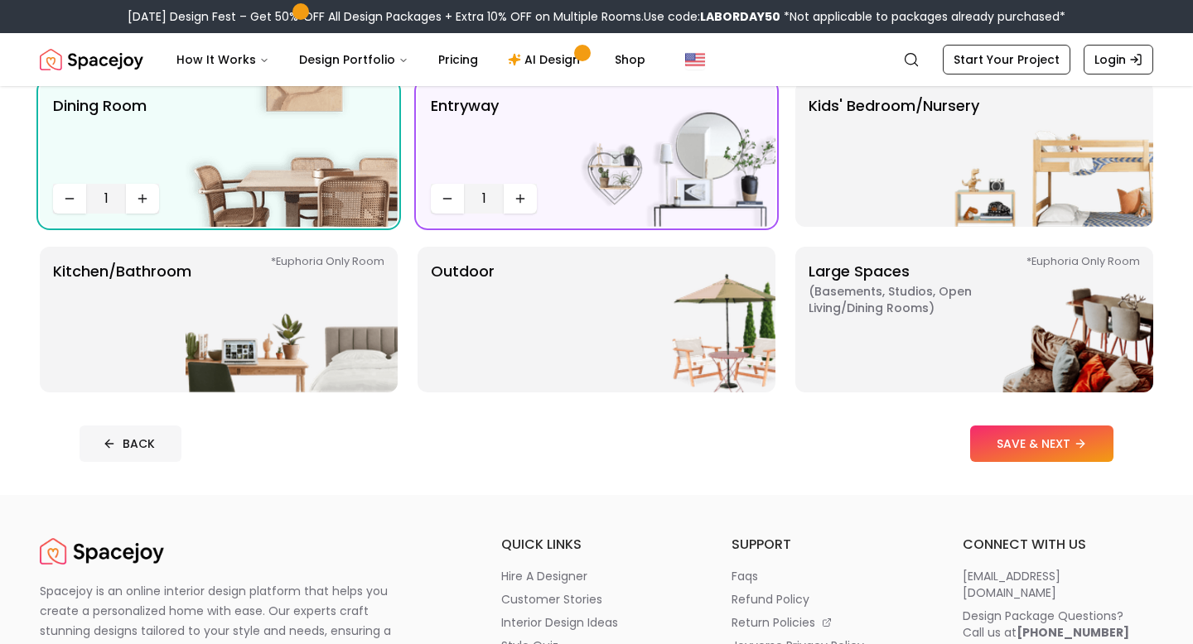
scroll to position [318, 0]
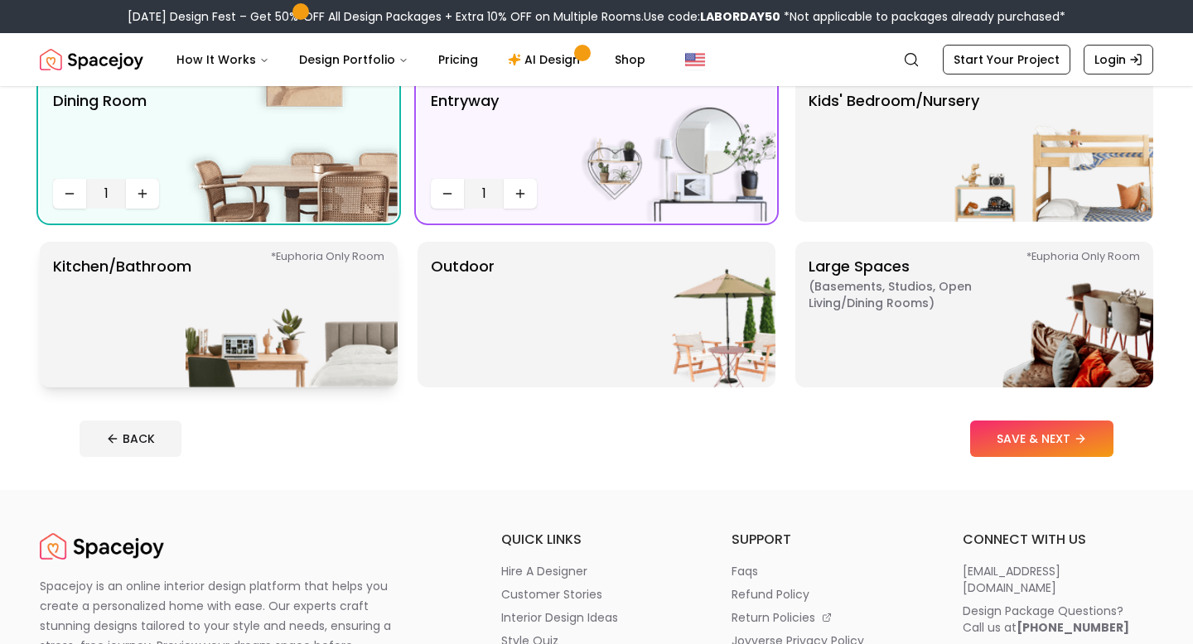
click at [157, 325] on p "Kitchen/Bathroom *Euphoria Only Room" at bounding box center [122, 314] width 138 height 119
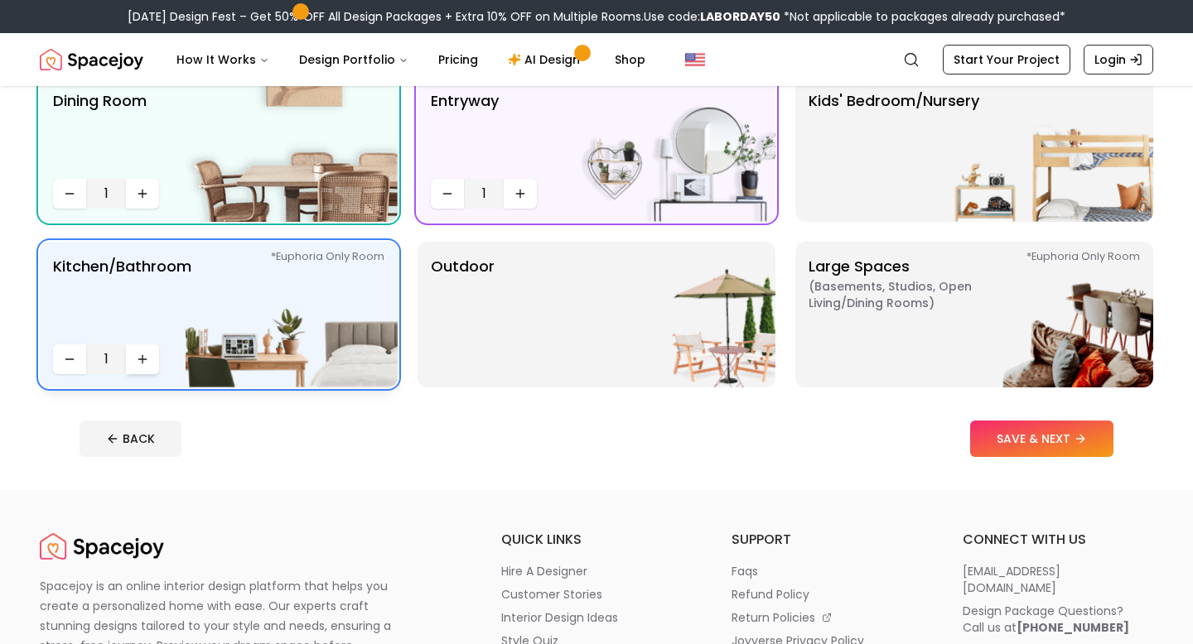
click at [144, 358] on icon "Increase quantity" at bounding box center [142, 359] width 13 height 13
click at [638, 308] on img at bounding box center [669, 315] width 212 height 146
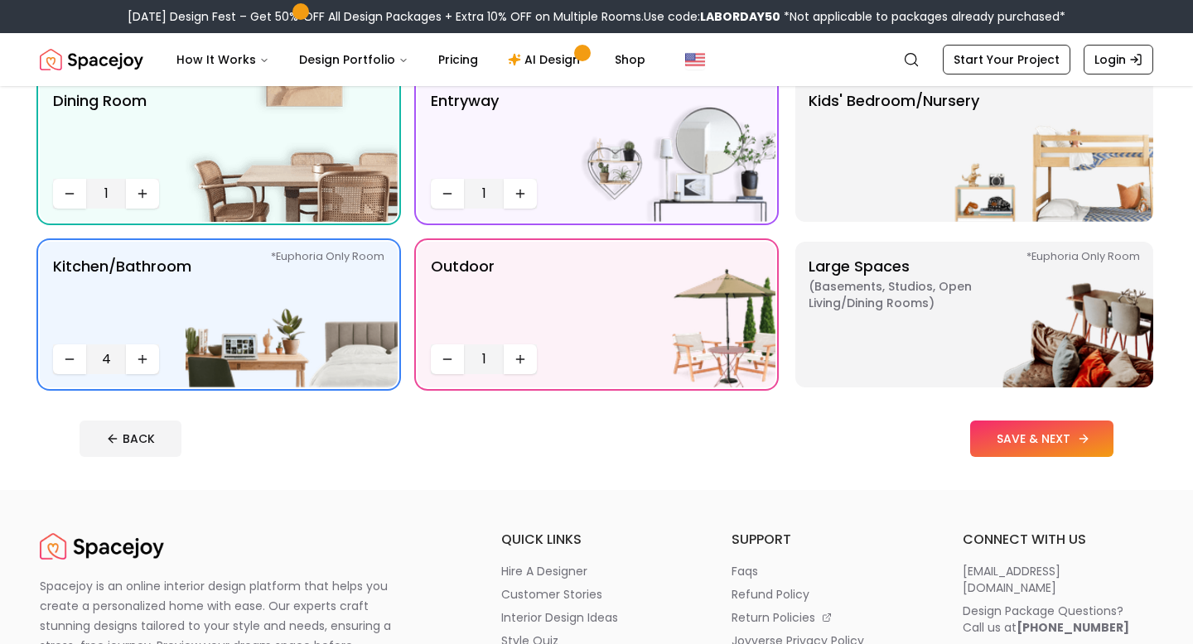
click at [999, 431] on button "SAVE & NEXT" at bounding box center [1041, 439] width 143 height 36
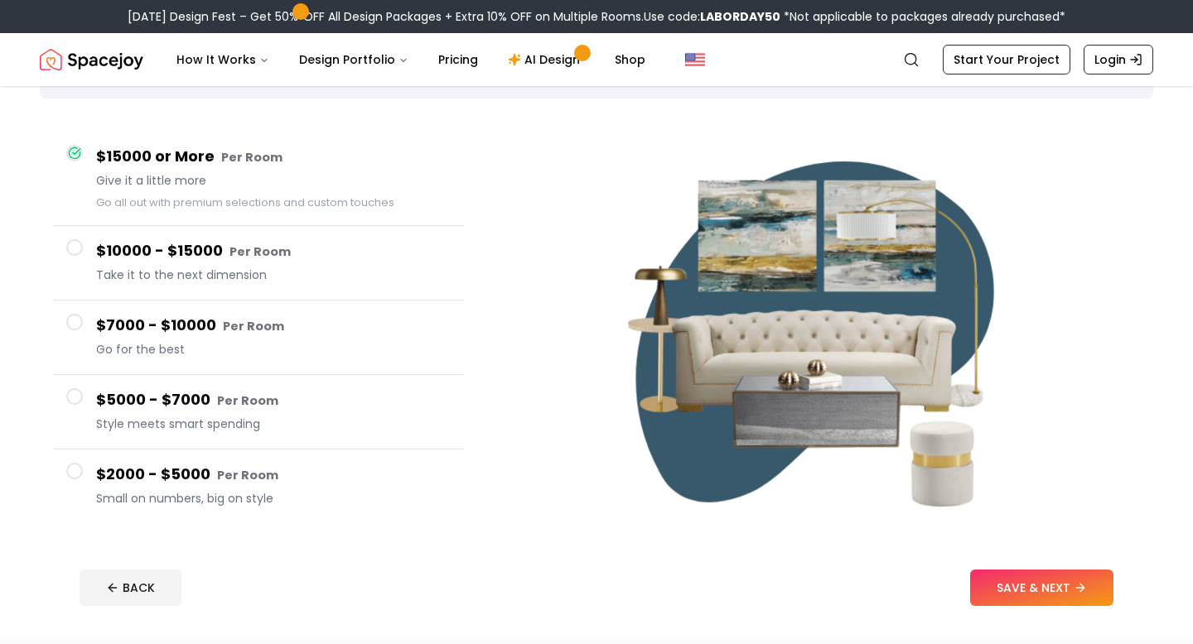
scroll to position [113, 0]
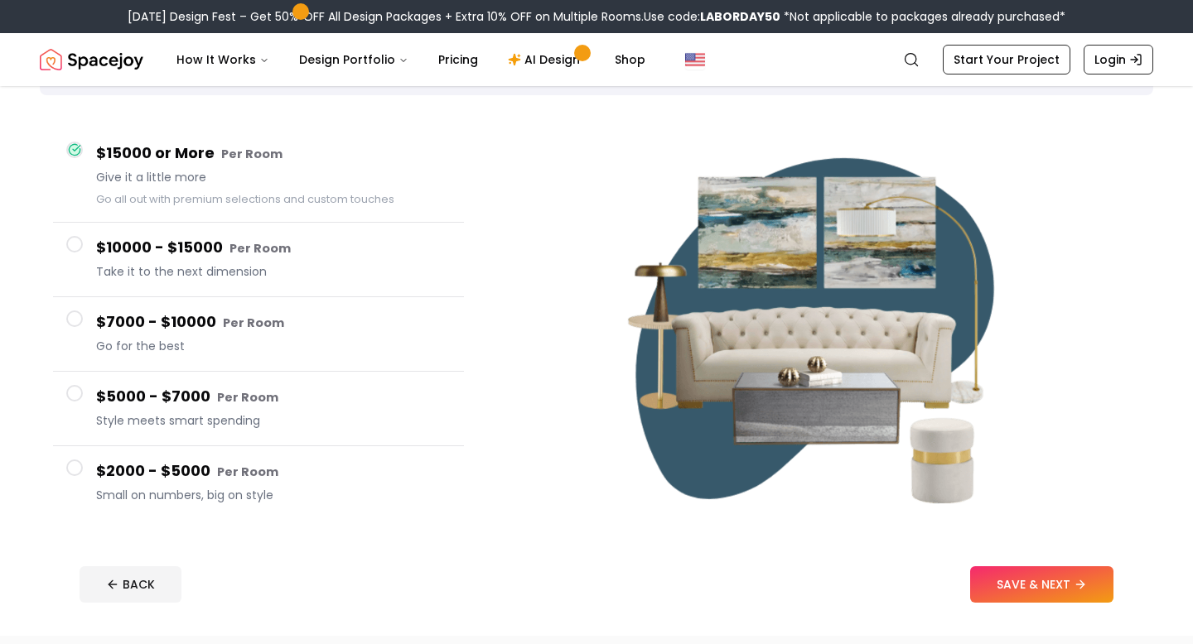
click at [257, 491] on span "Small on numbers, big on style" at bounding box center [273, 495] width 354 height 17
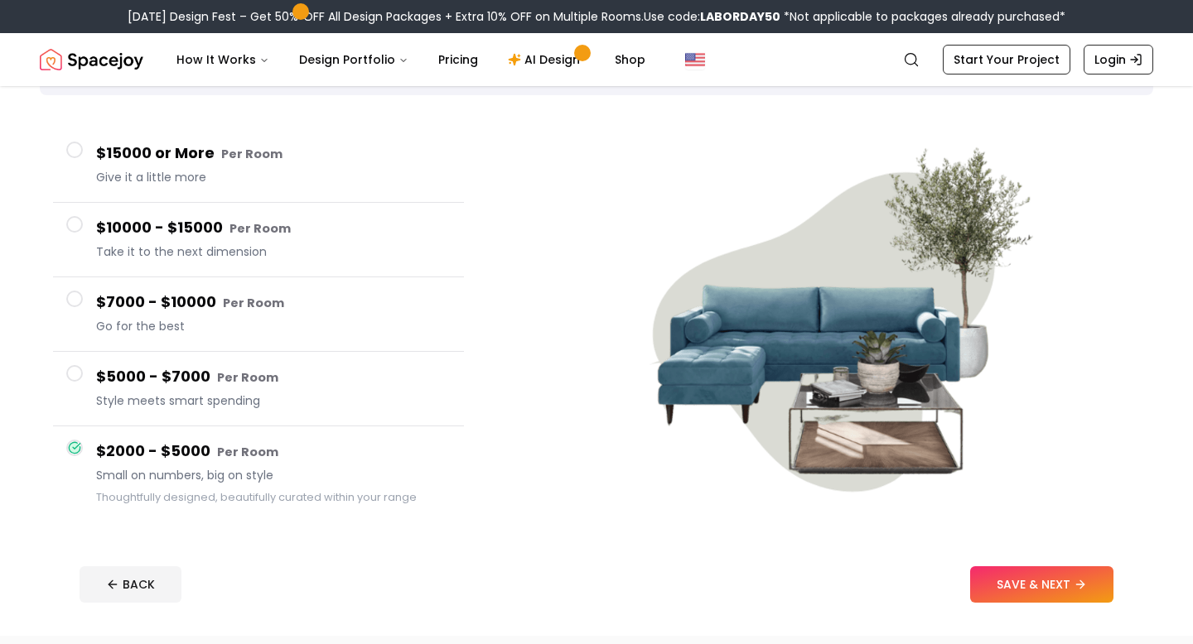
click at [281, 405] on span "Style meets smart spending" at bounding box center [273, 401] width 354 height 17
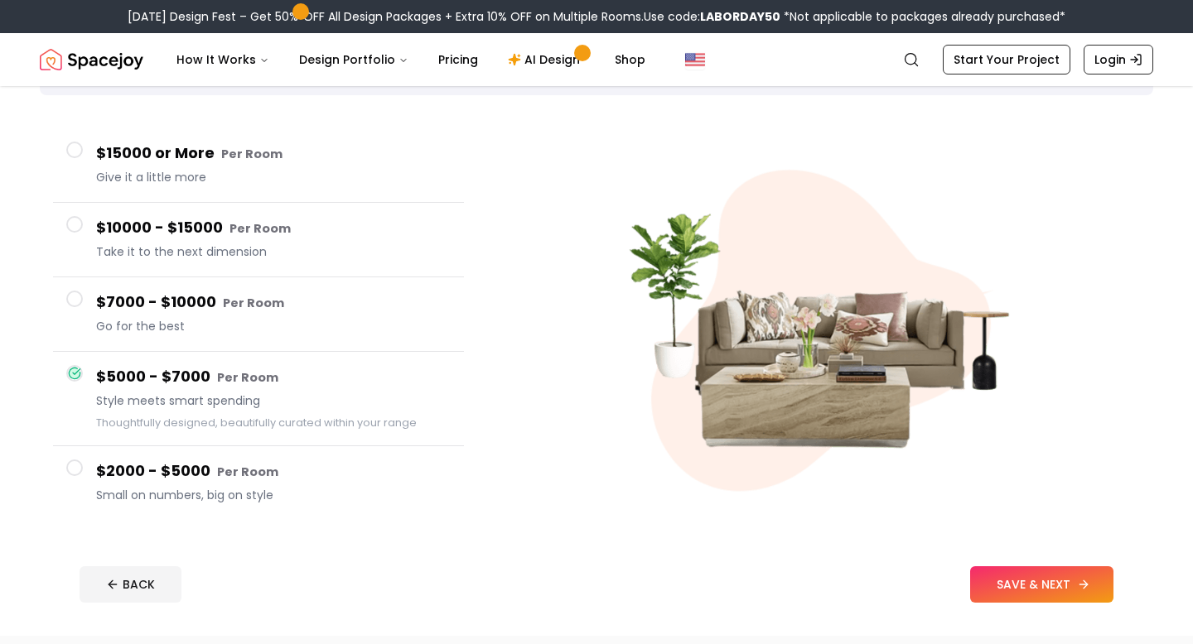
click at [1022, 593] on button "SAVE & NEXT" at bounding box center [1041, 585] width 143 height 36
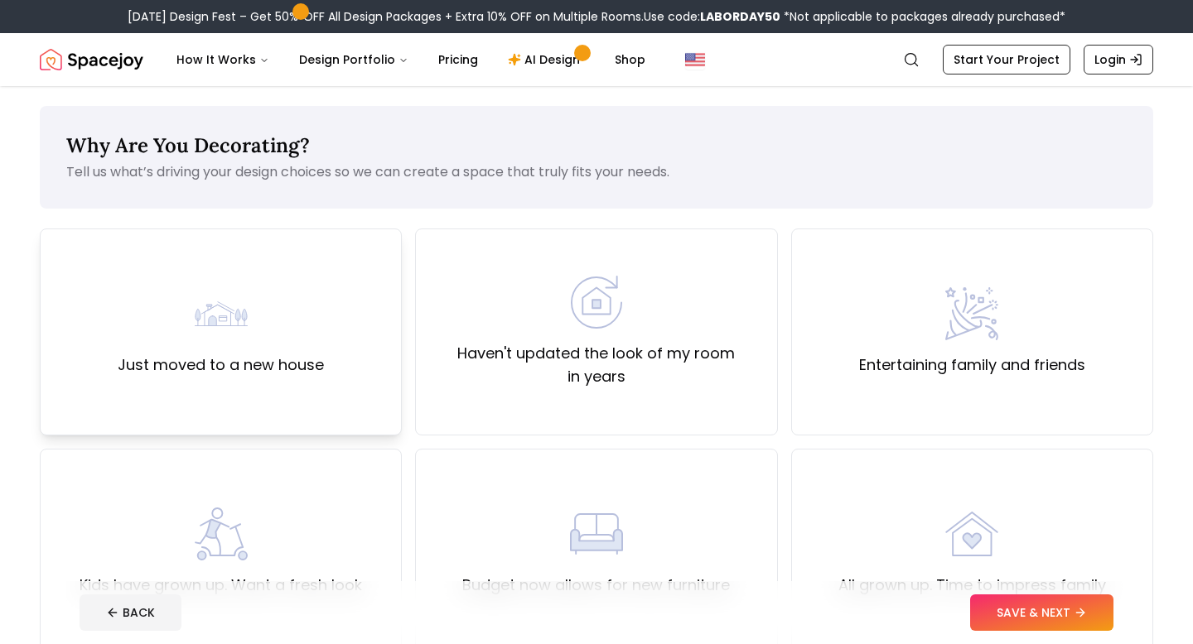
click at [210, 383] on div "Just moved to a new house" at bounding box center [221, 332] width 362 height 207
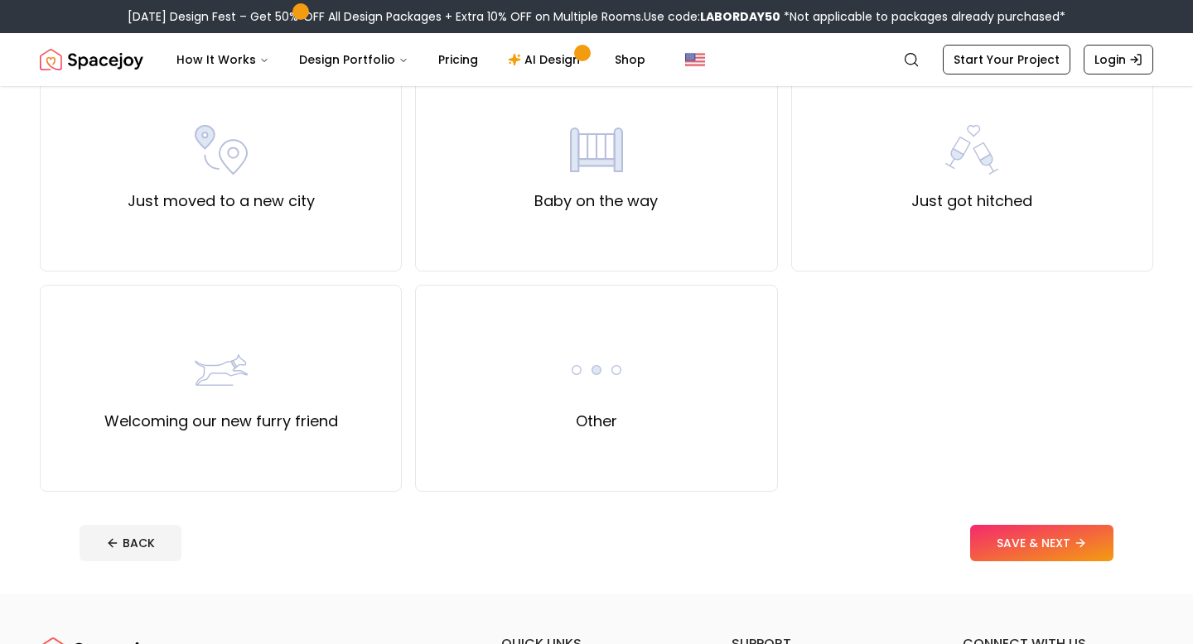
scroll to position [605, 0]
click at [1020, 537] on button "SAVE & NEXT" at bounding box center [1041, 542] width 143 height 36
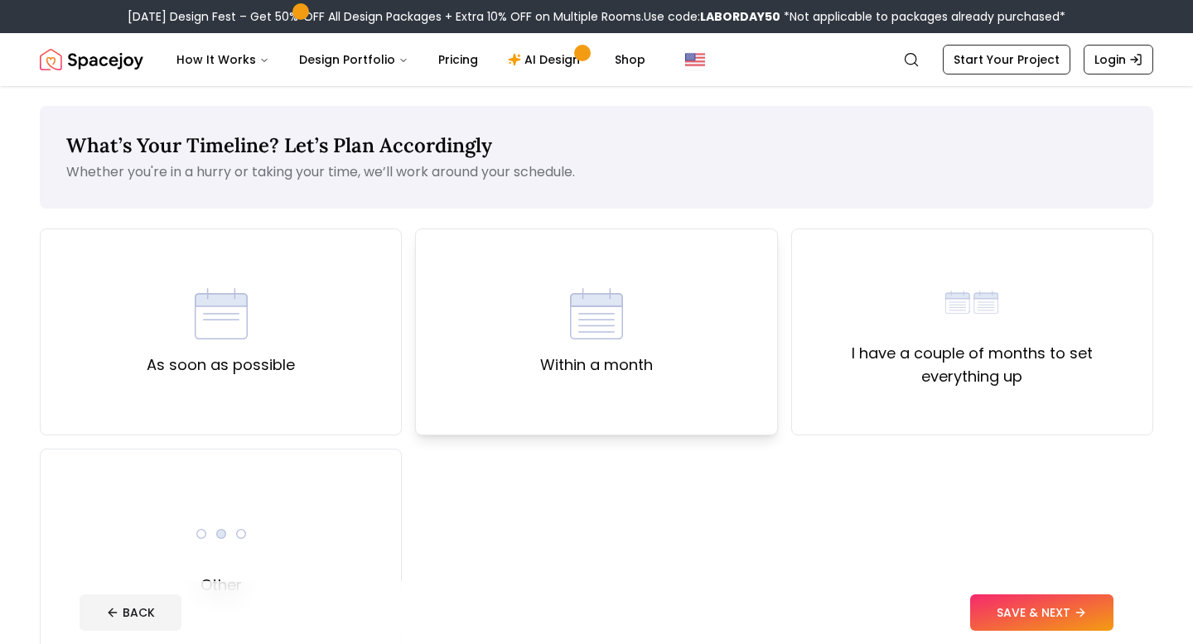
click at [534, 367] on div "Within a month" at bounding box center [596, 332] width 362 height 207
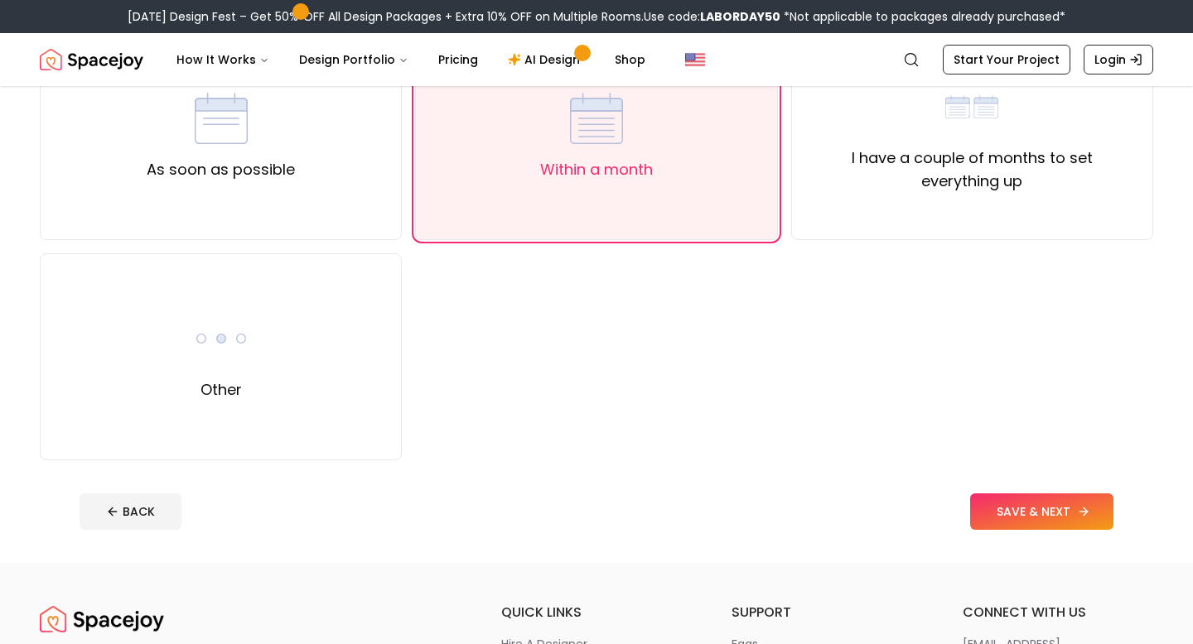
scroll to position [197, 0]
click at [1022, 509] on button "SAVE & NEXT" at bounding box center [1041, 510] width 143 height 36
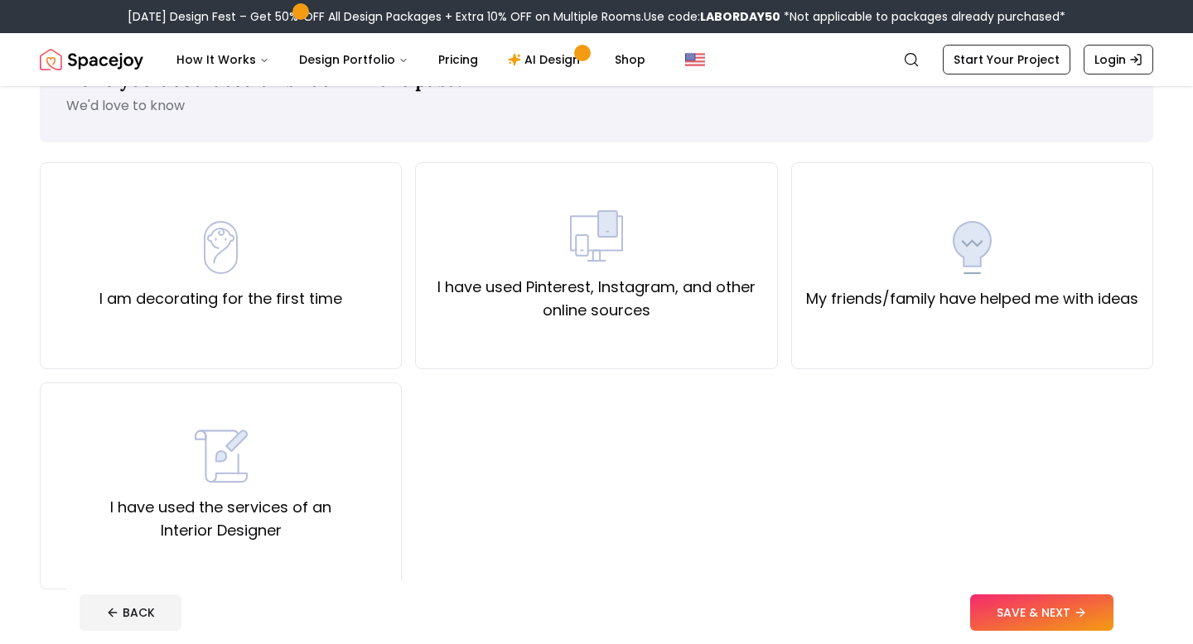
scroll to position [65, 0]
click at [516, 343] on div "I have used Pinterest, Instagram, and other online sources" at bounding box center [596, 266] width 362 height 207
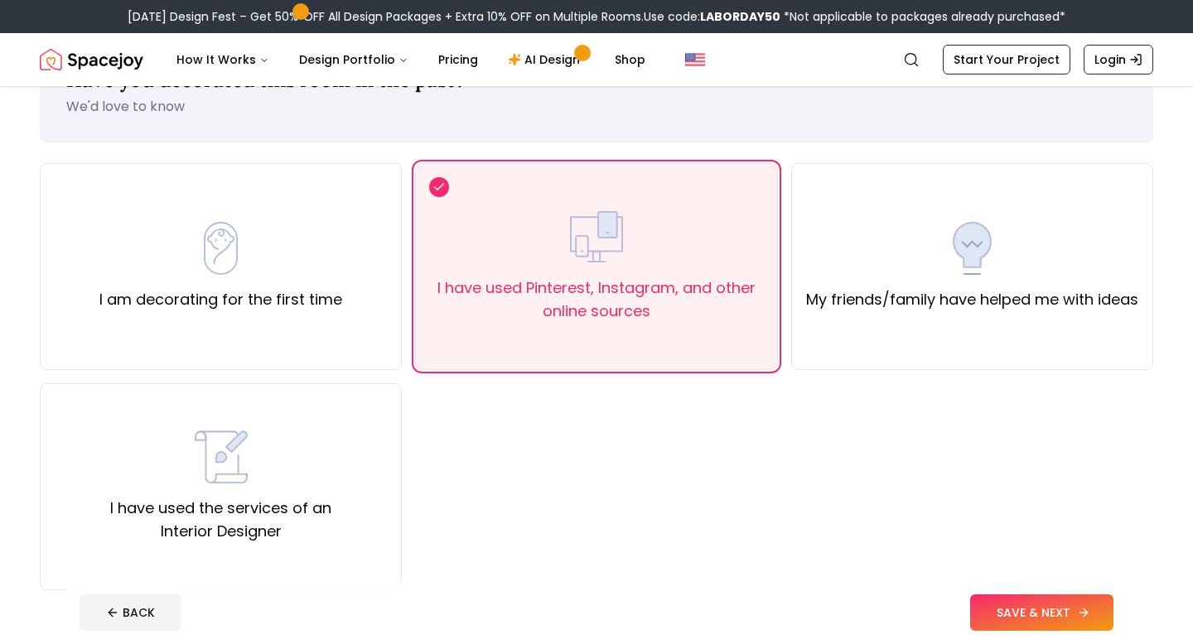
click at [1020, 610] on button "SAVE & NEXT" at bounding box center [1041, 613] width 143 height 36
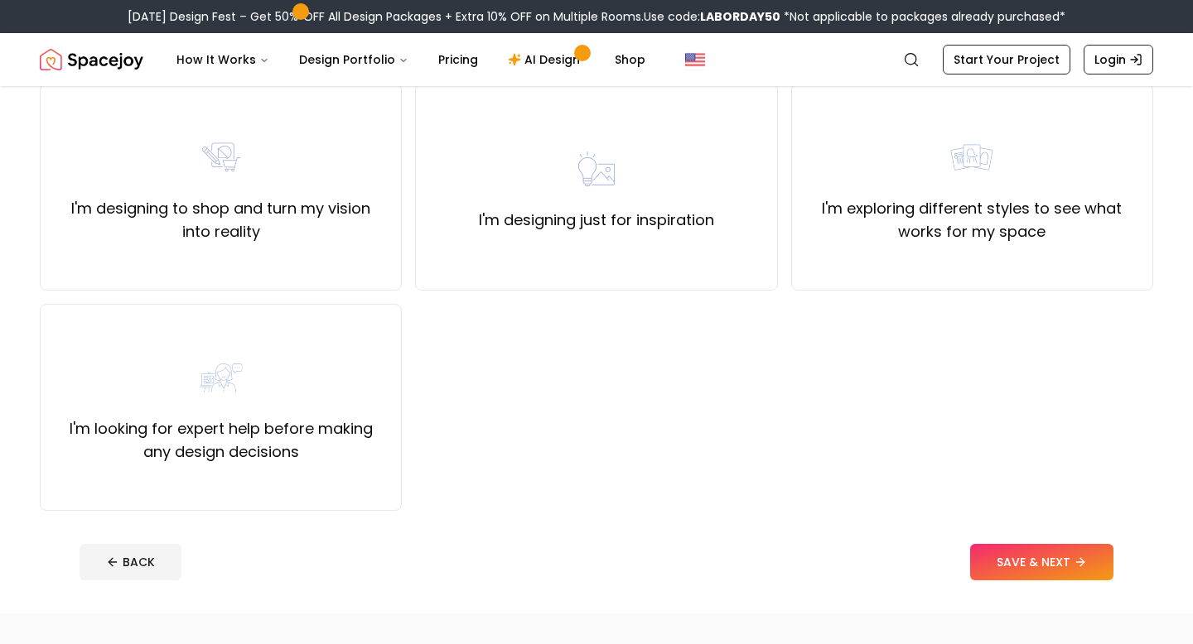
scroll to position [148, 0]
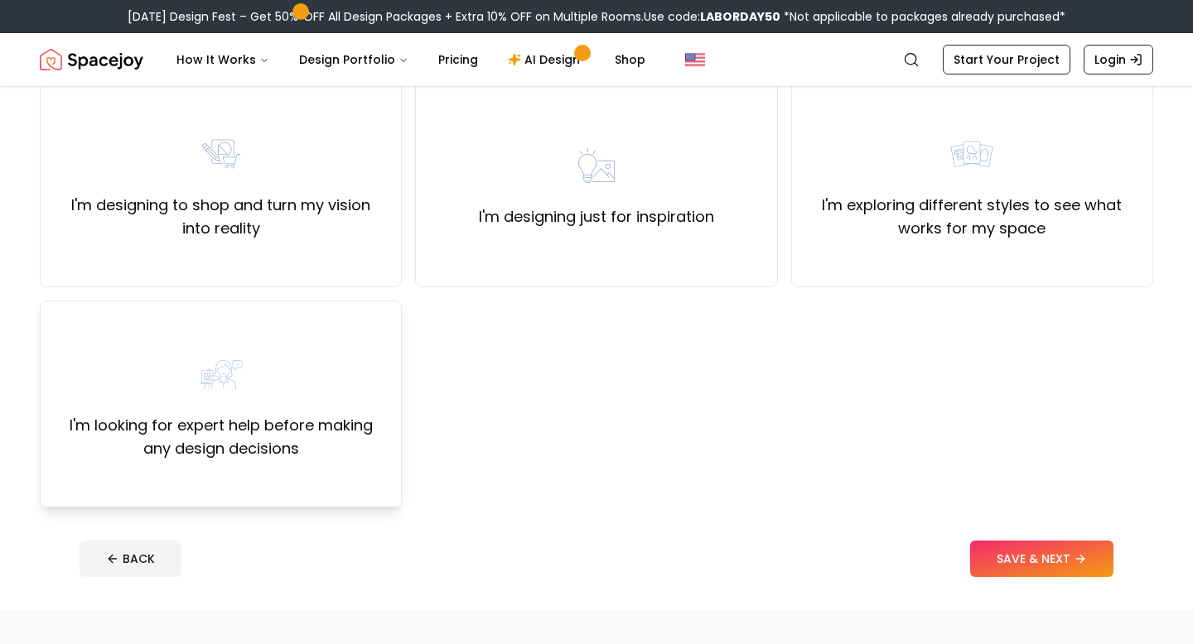
click at [278, 461] on div "I'm looking for expert help before making any design decisions" at bounding box center [221, 404] width 362 height 207
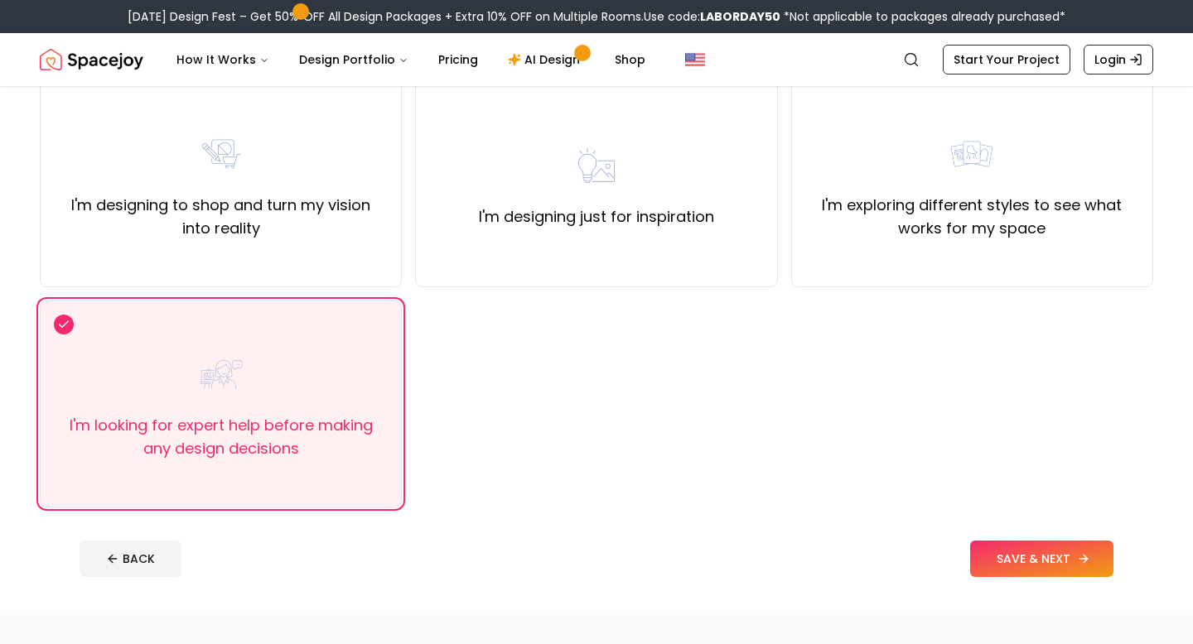
click at [1004, 567] on button "SAVE & NEXT" at bounding box center [1041, 559] width 143 height 36
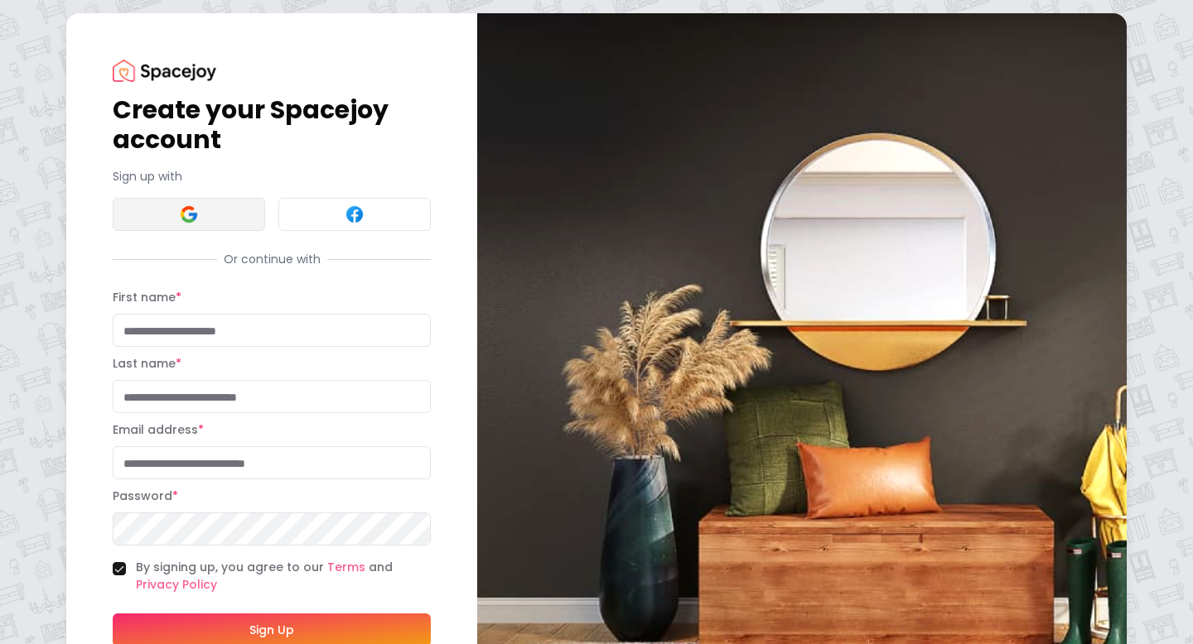
click at [175, 218] on button at bounding box center [189, 214] width 152 height 33
